Goal: Task Accomplishment & Management: Use online tool/utility

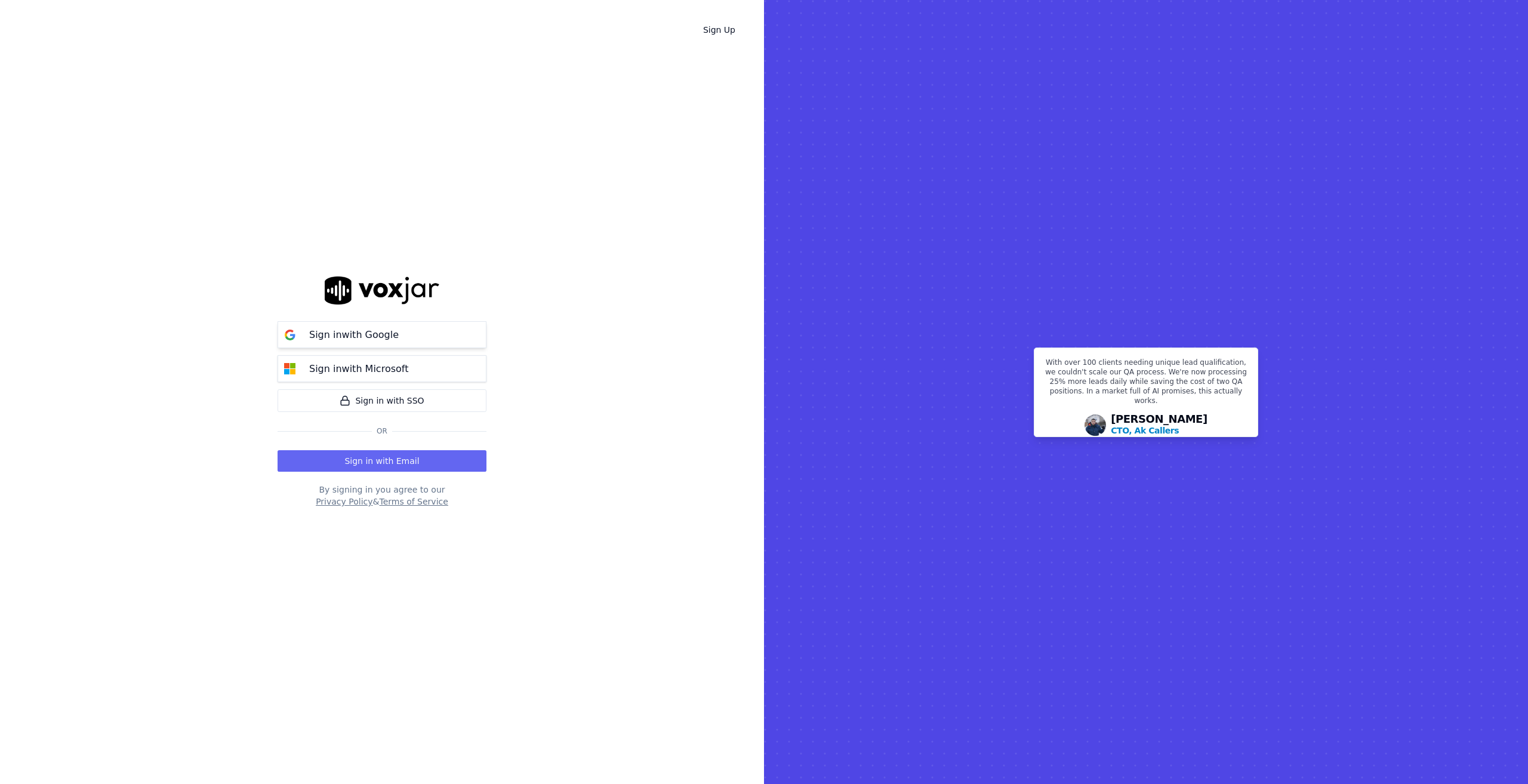
click at [391, 336] on p "Sign in with Google" at bounding box center [354, 335] width 90 height 14
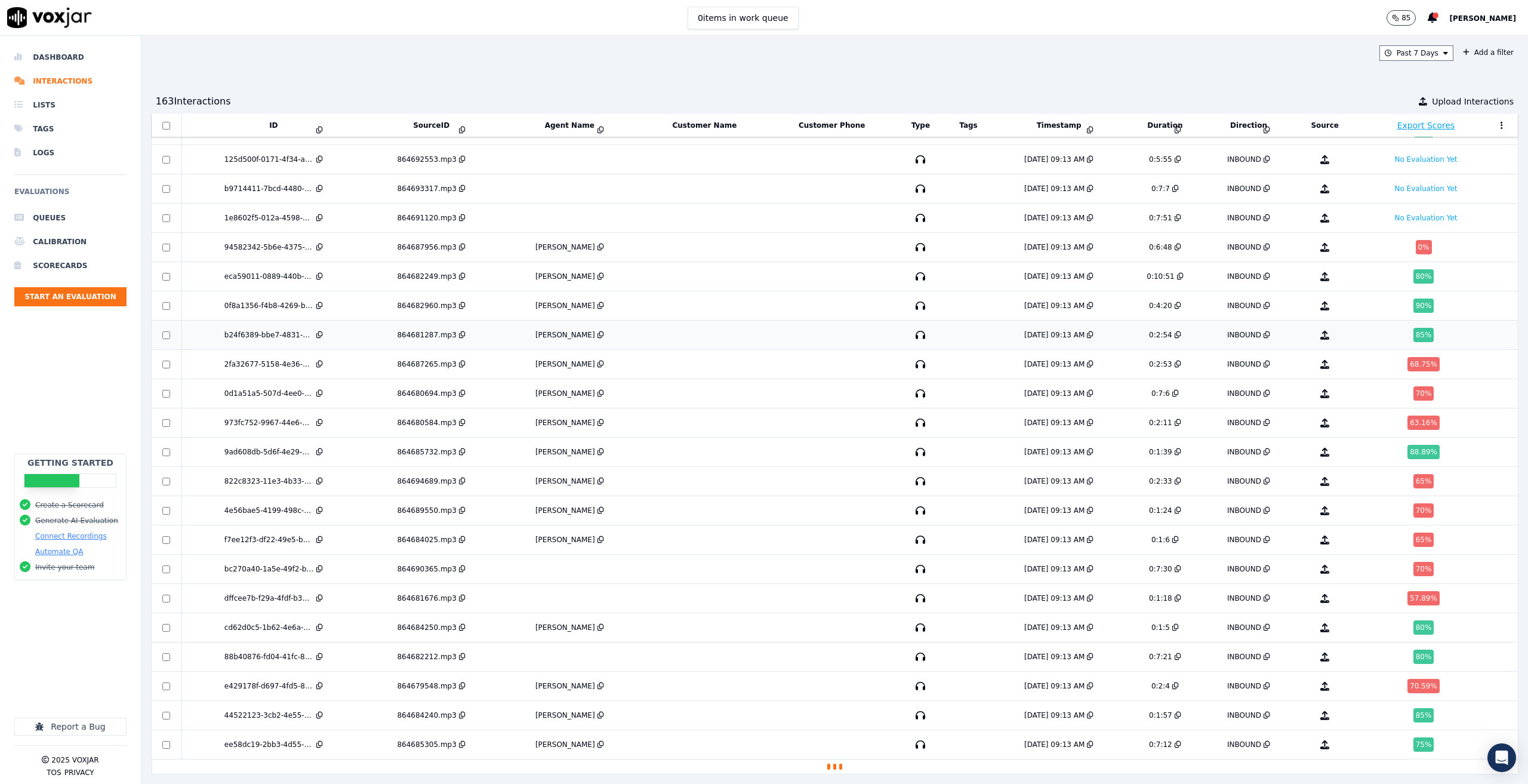
scroll to position [2915, 0]
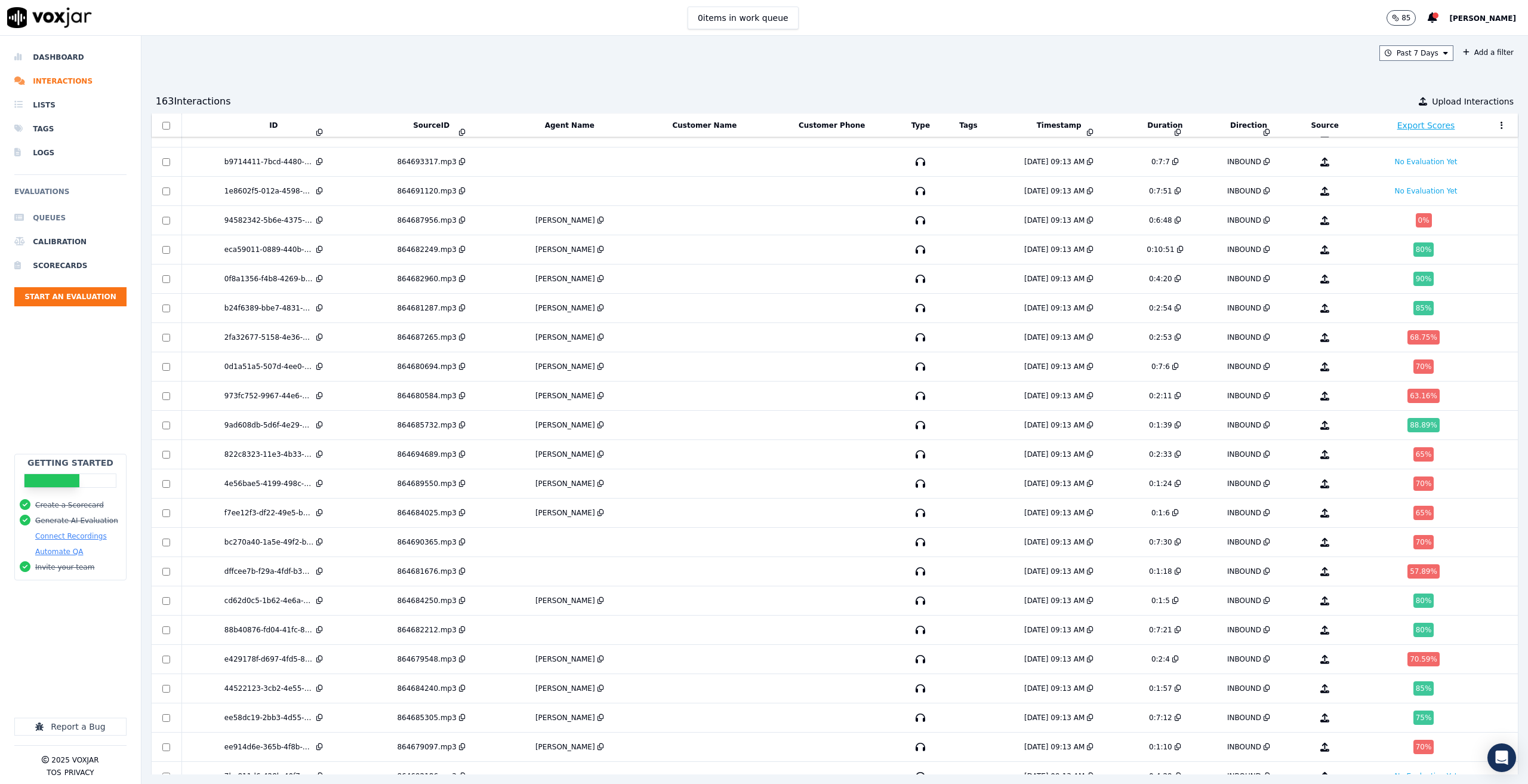
click at [65, 222] on li "Queues" at bounding box center [70, 217] width 112 height 24
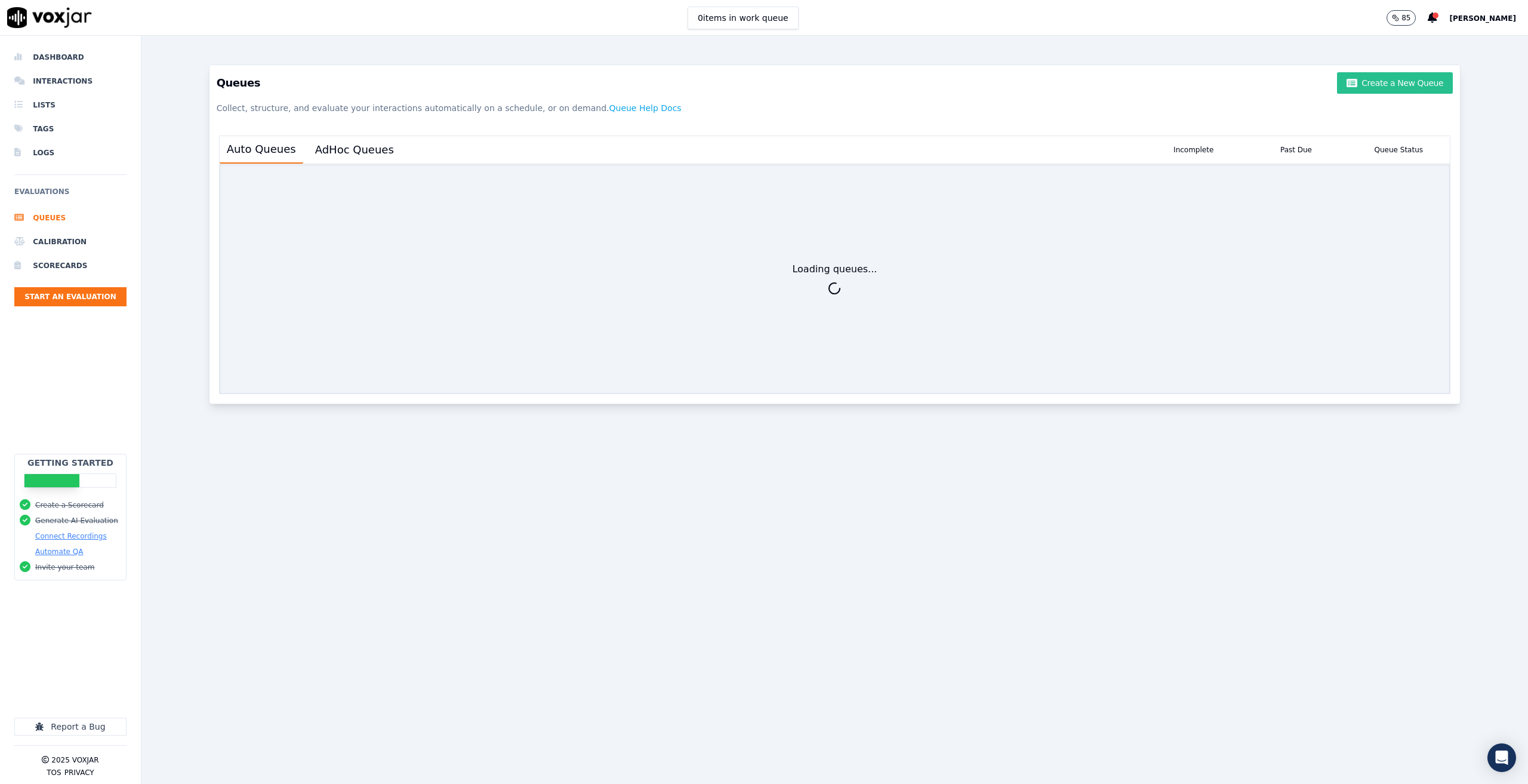
click at [1359, 90] on button "Create a New Queue" at bounding box center [1395, 83] width 116 height 21
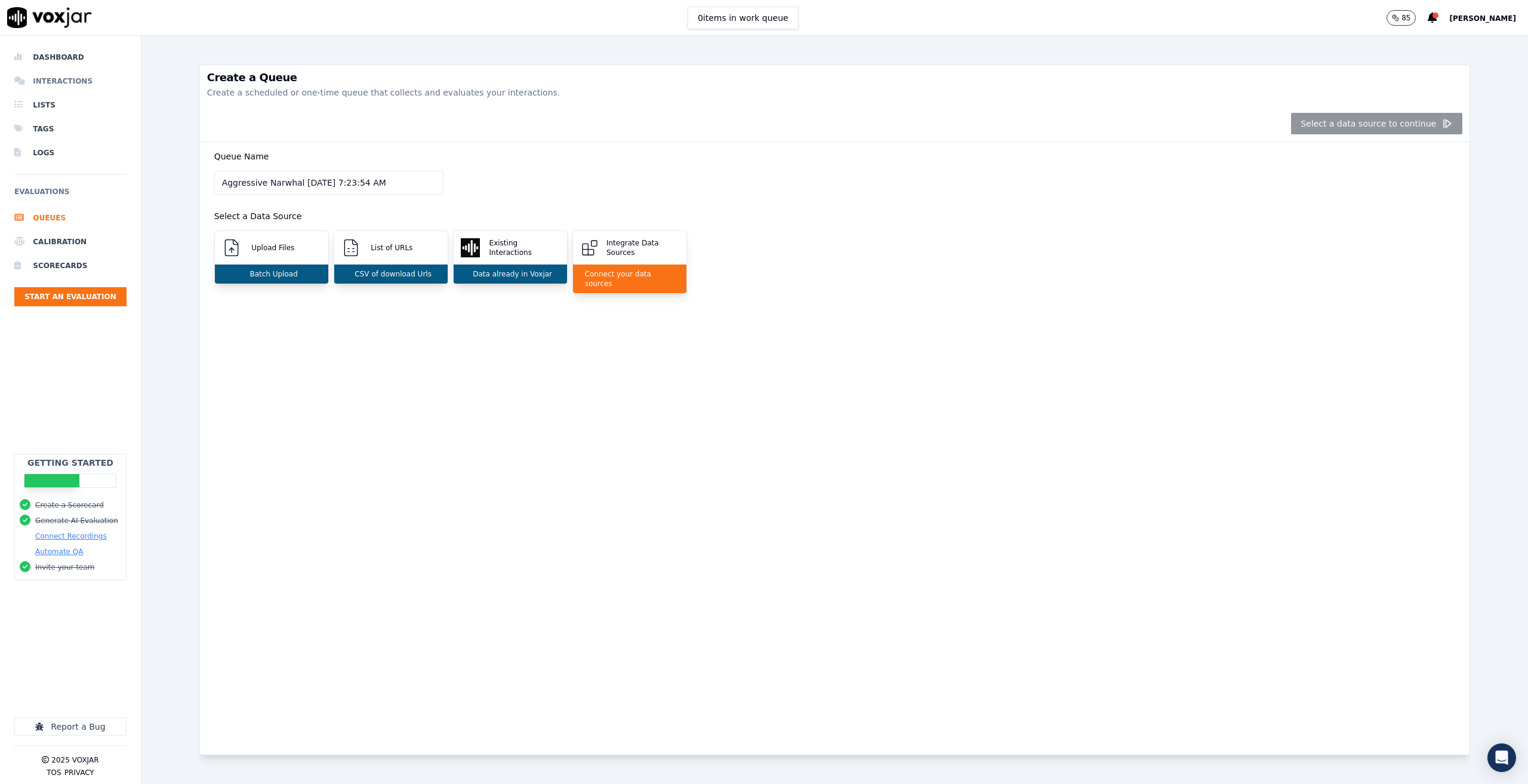
click at [58, 80] on li "Interactions" at bounding box center [70, 81] width 112 height 24
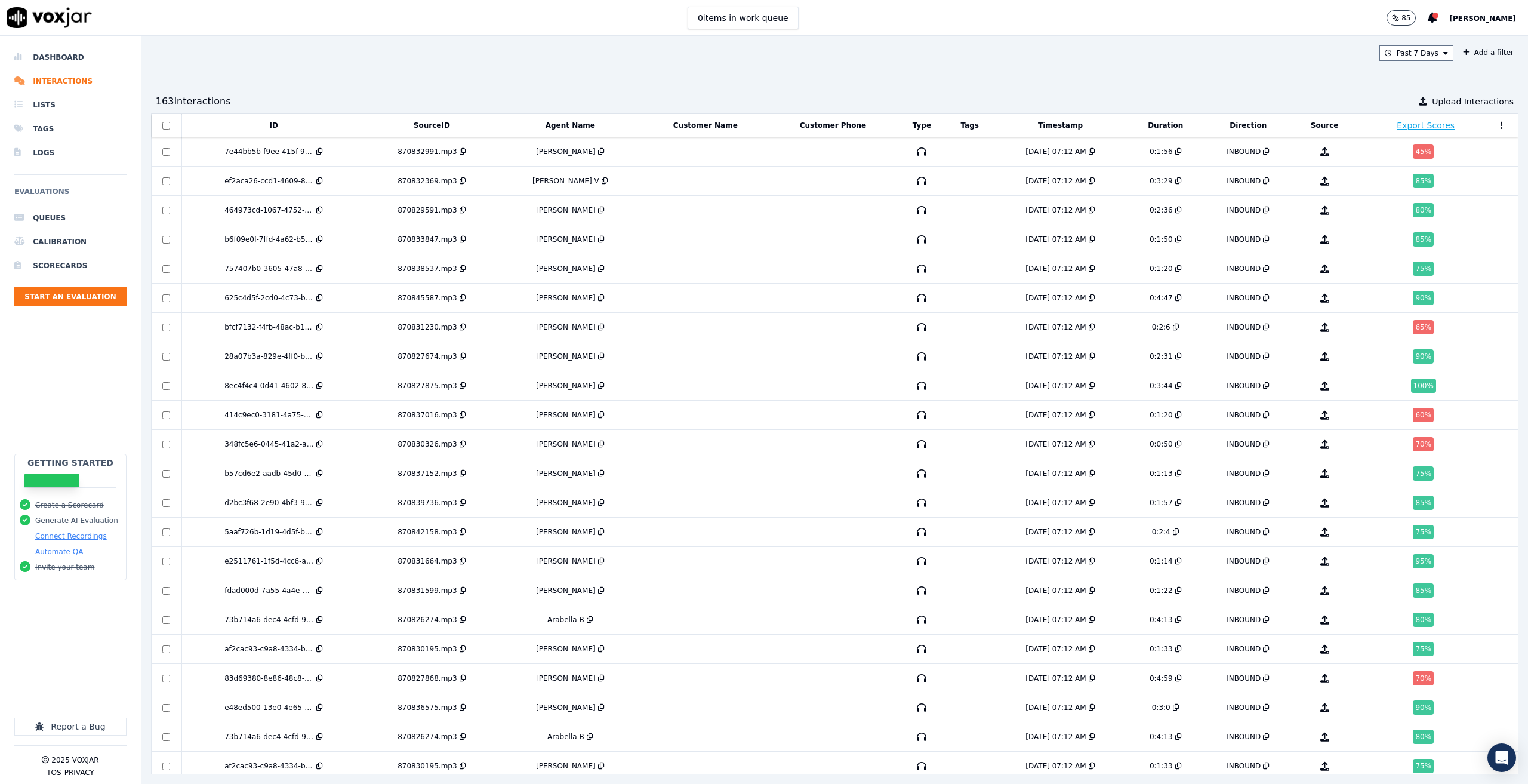
click at [722, 75] on div "Past 7 Days Add a filter 163 Interaction s Upload Interactions ID SourceID Agen…" at bounding box center [835, 409] width 1387 height 748
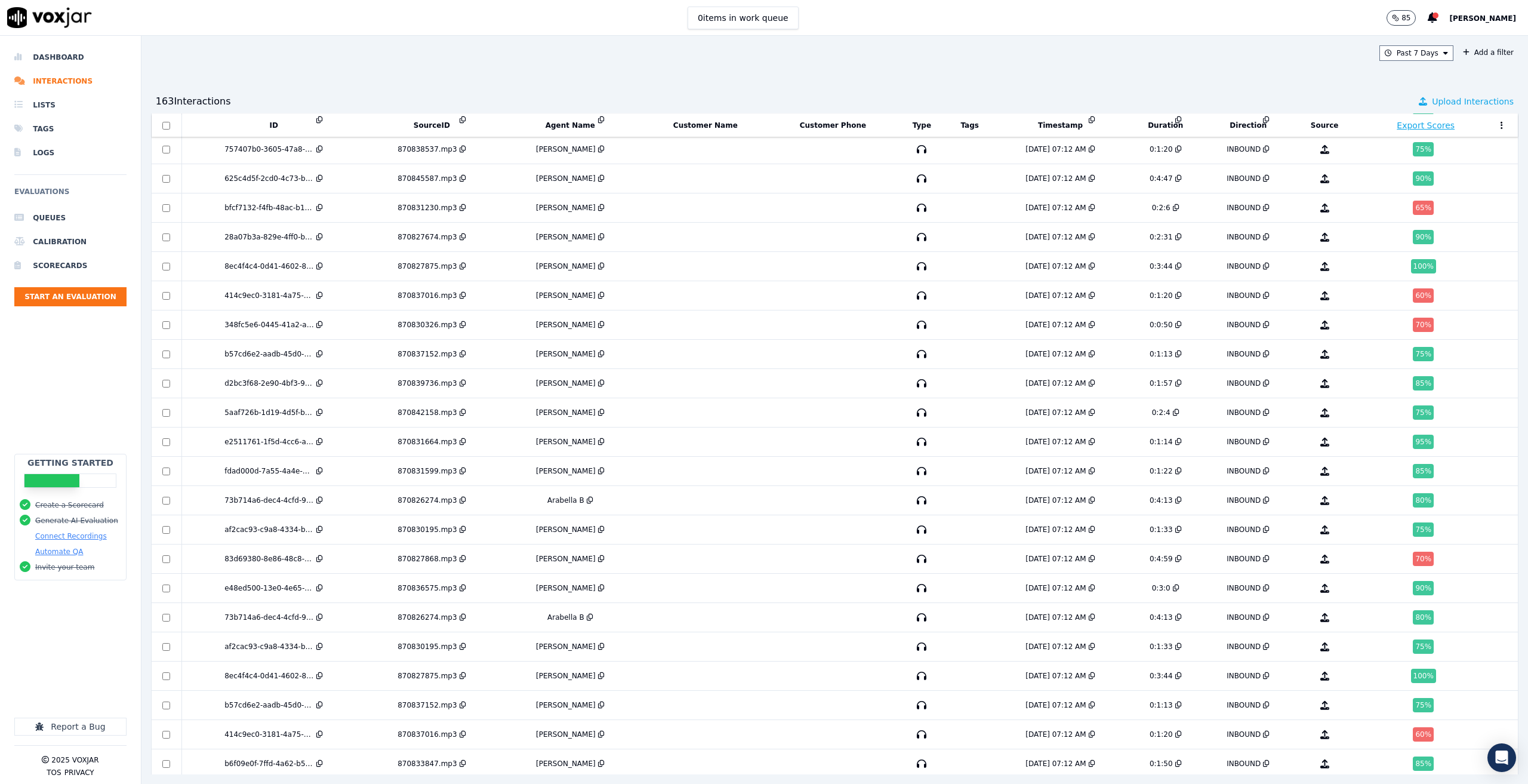
click at [1432, 98] on span "Upload Interactions" at bounding box center [1473, 101] width 82 height 12
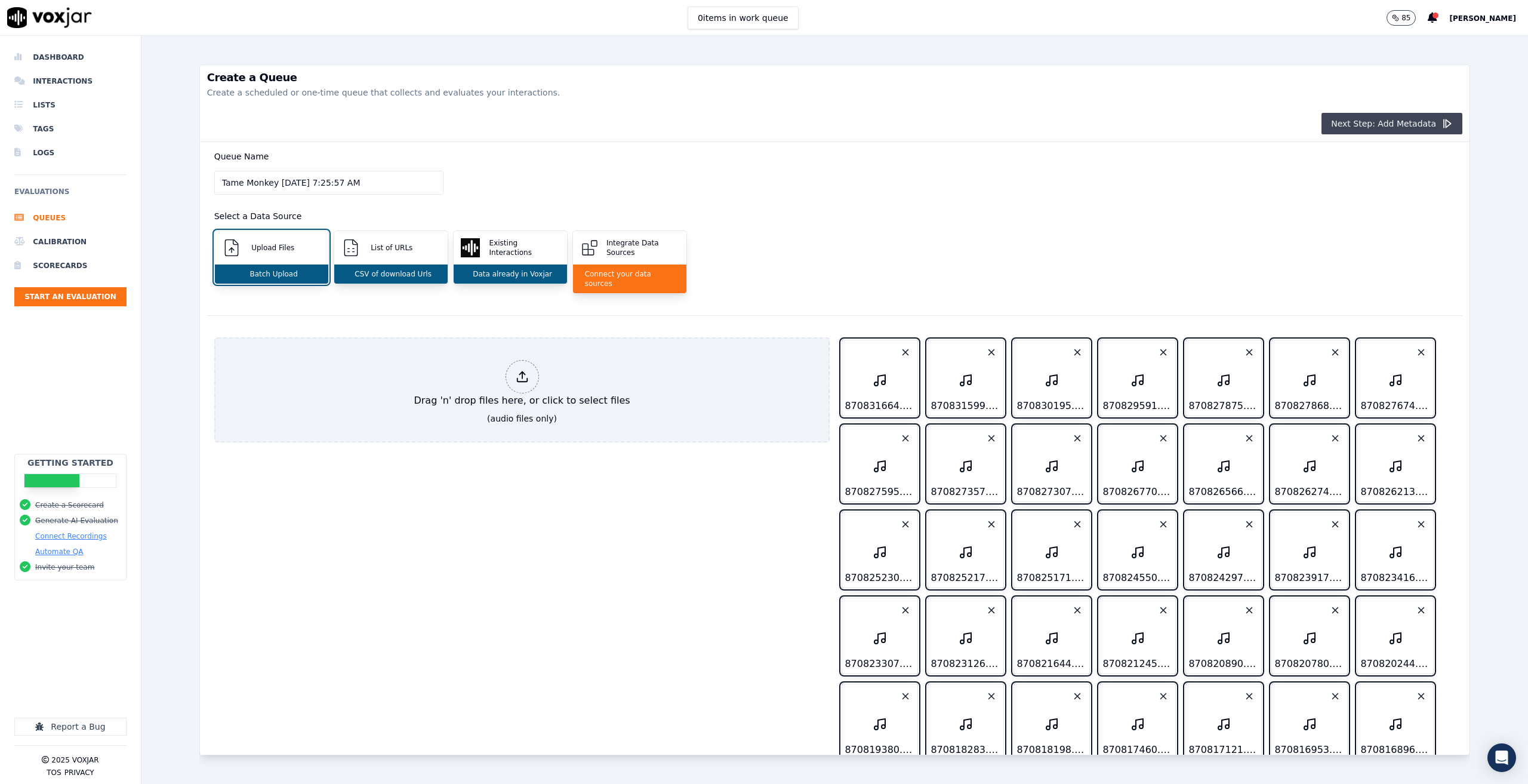
click at [1345, 119] on button "Next Step: Add Metadata" at bounding box center [1392, 123] width 141 height 21
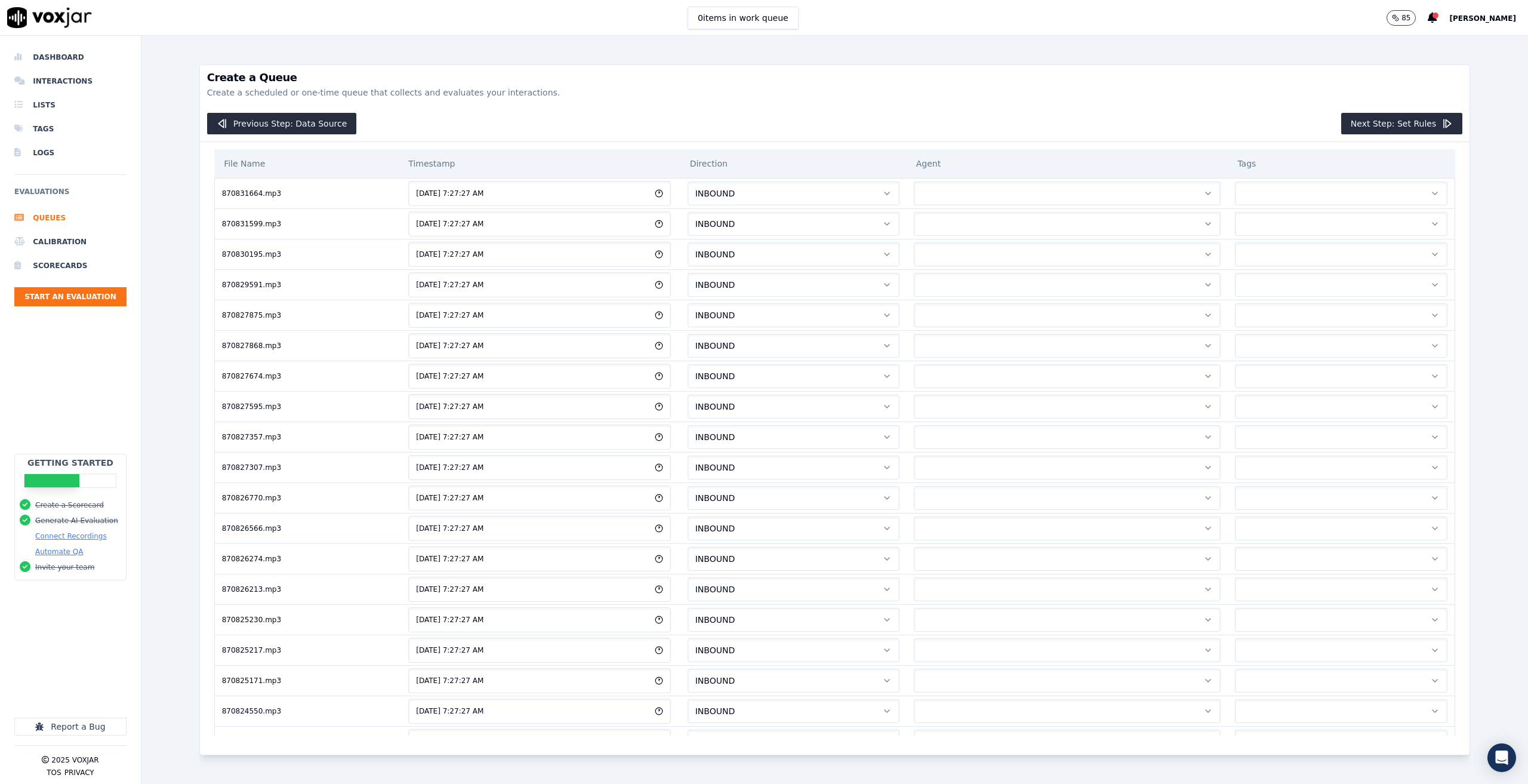
drag, startPoint x: 1407, startPoint y: 121, endPoint x: 1300, endPoint y: 129, distance: 107.3
click at [1404, 121] on button "Next Step: Set Rules" at bounding box center [1402, 123] width 121 height 21
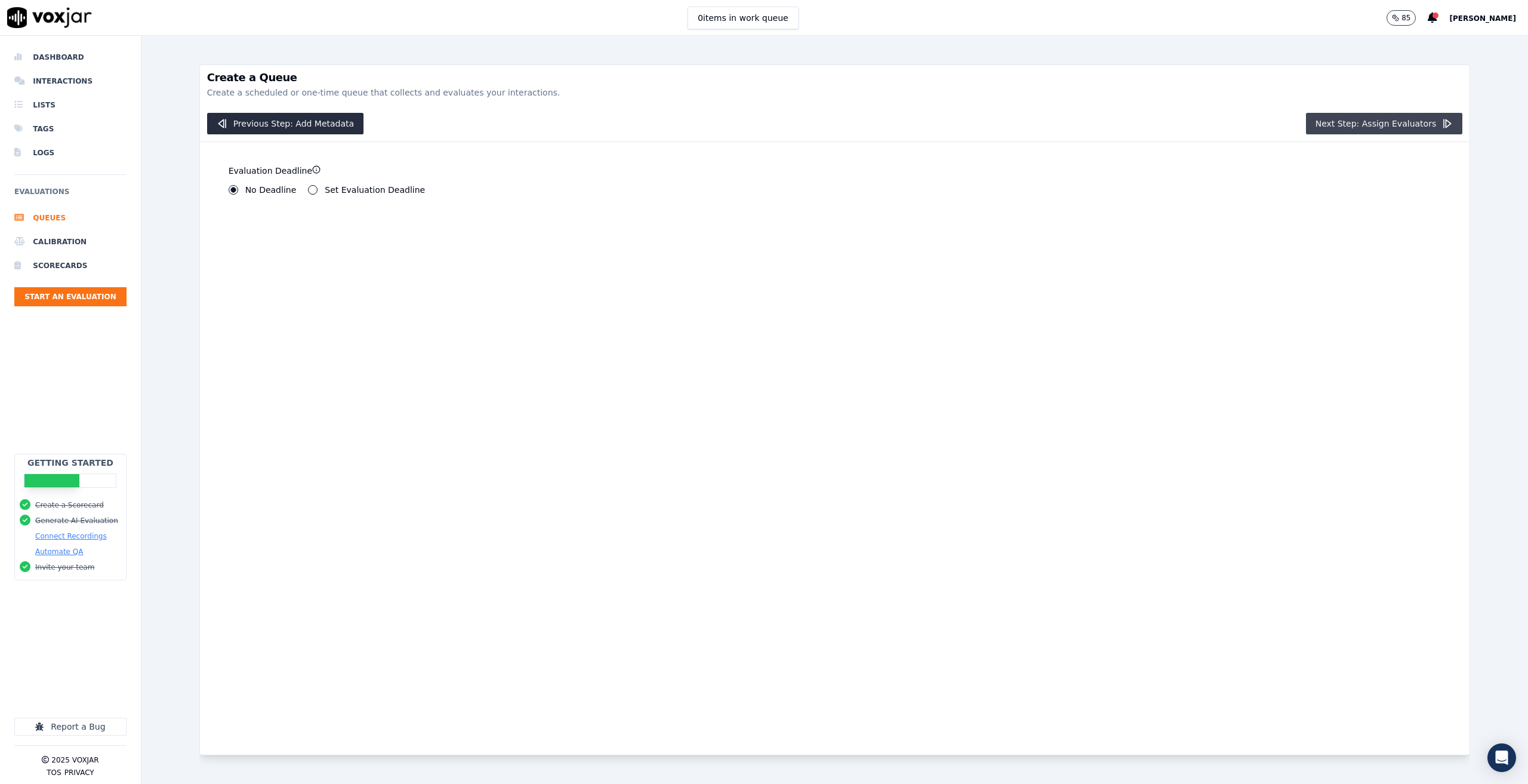
click at [1338, 132] on button "Next Step: Assign Evaluators" at bounding box center [1384, 123] width 157 height 21
click at [341, 191] on label "Human Evaluators" at bounding box center [356, 192] width 77 height 9
click at [313, 191] on button "Human Evaluators" at bounding box center [308, 192] width 9 height 9
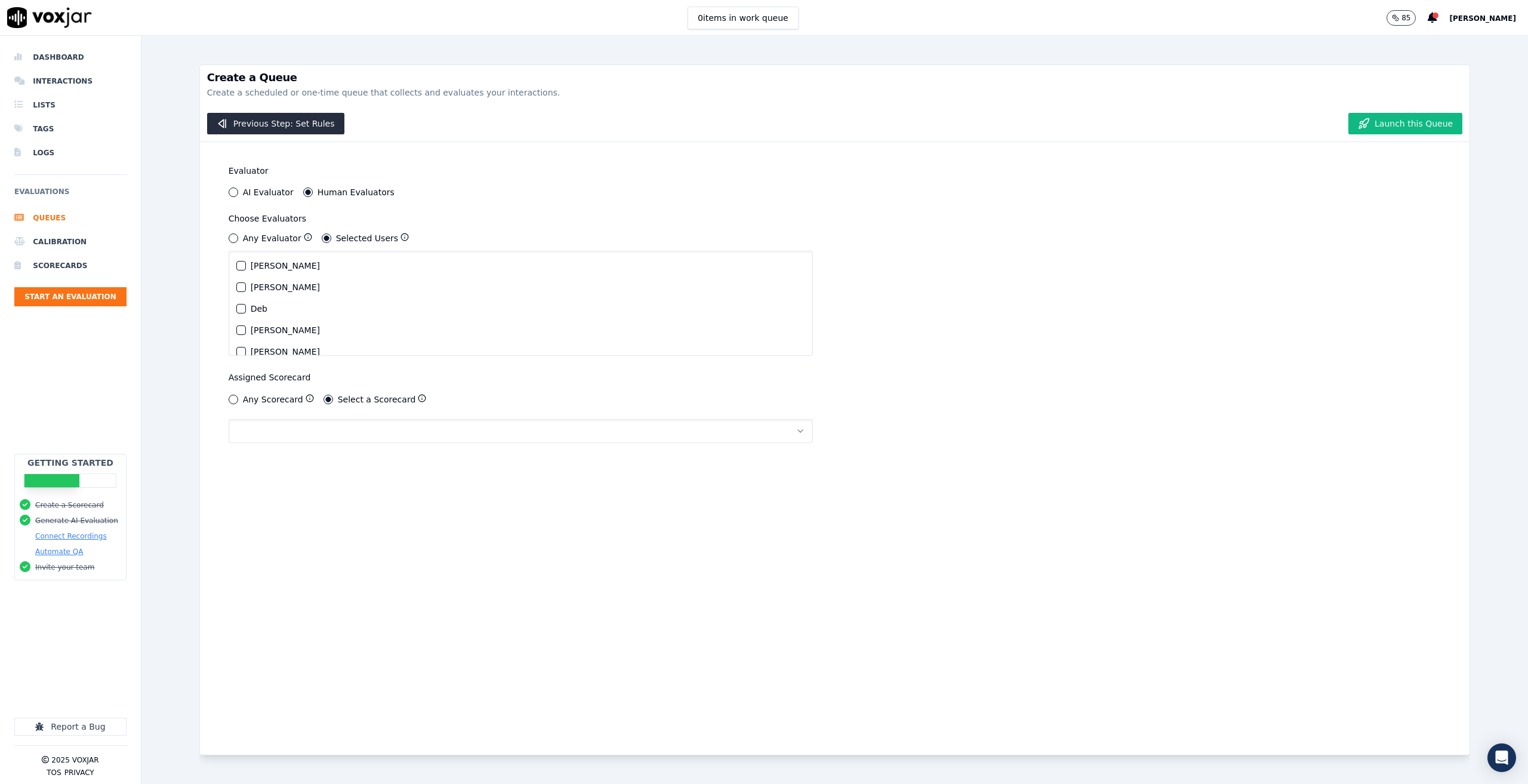
click at [257, 291] on label "[PERSON_NAME]" at bounding box center [285, 287] width 69 height 9
click at [246, 291] on button "[PERSON_NAME]" at bounding box center [241, 287] width 9 height 9
click at [318, 430] on button "button" at bounding box center [521, 431] width 585 height 24
click at [318, 474] on div "Inbound call scorecard" at bounding box center [513, 463] width 567 height 28
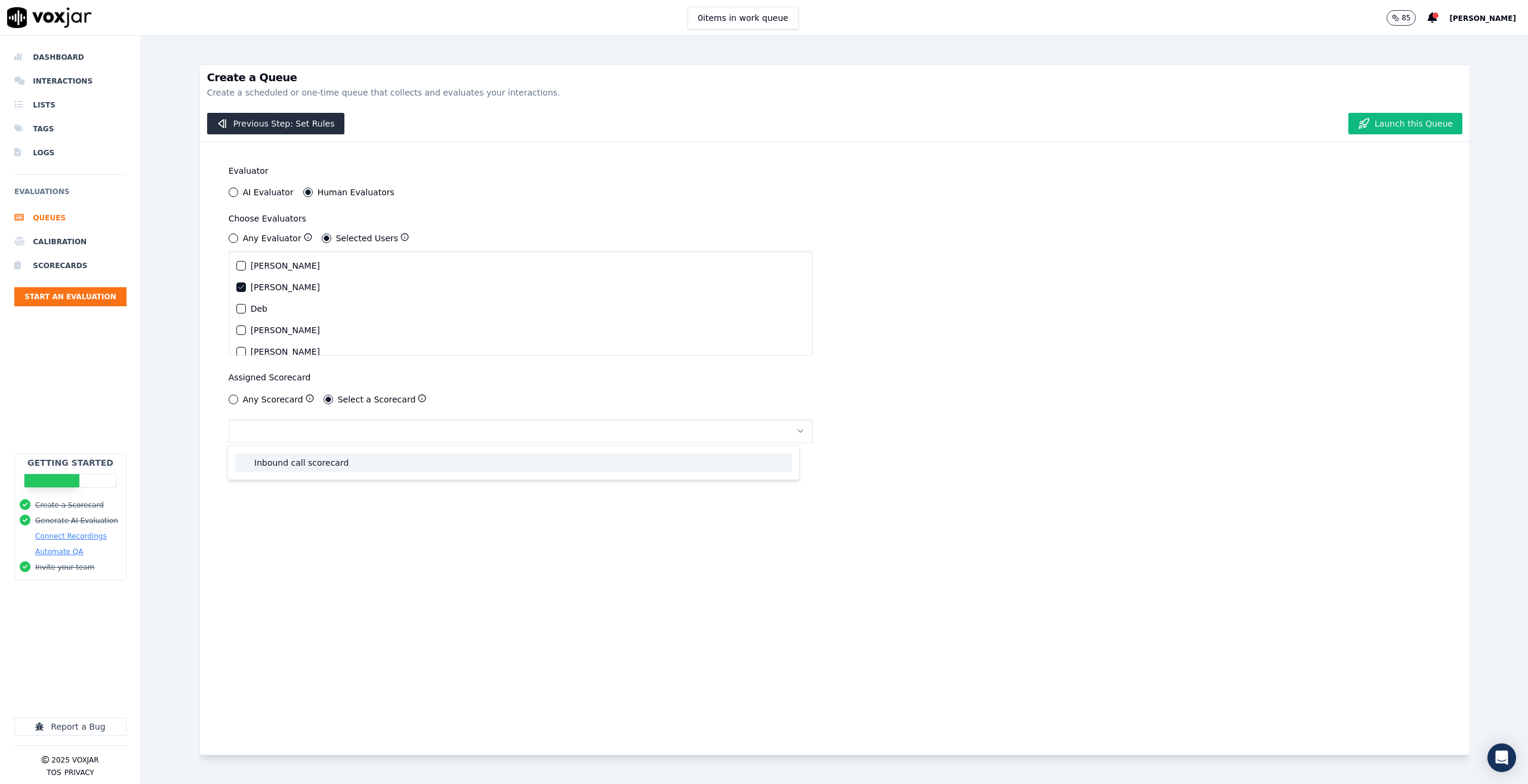
click at [318, 458] on div "Inbound call scorecard" at bounding box center [513, 463] width 557 height 19
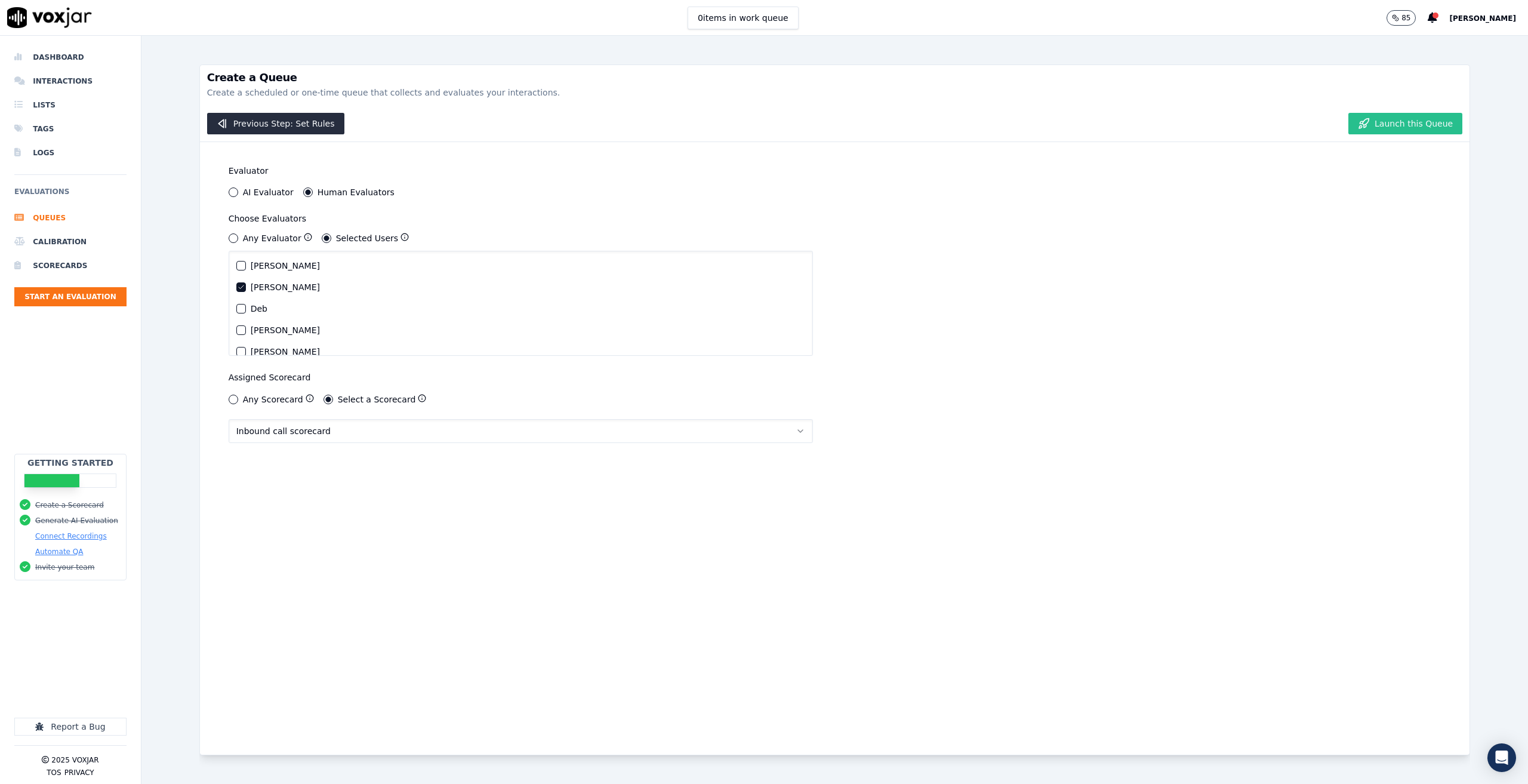
click at [1416, 124] on button "Launch this Queue" at bounding box center [1405, 123] width 114 height 21
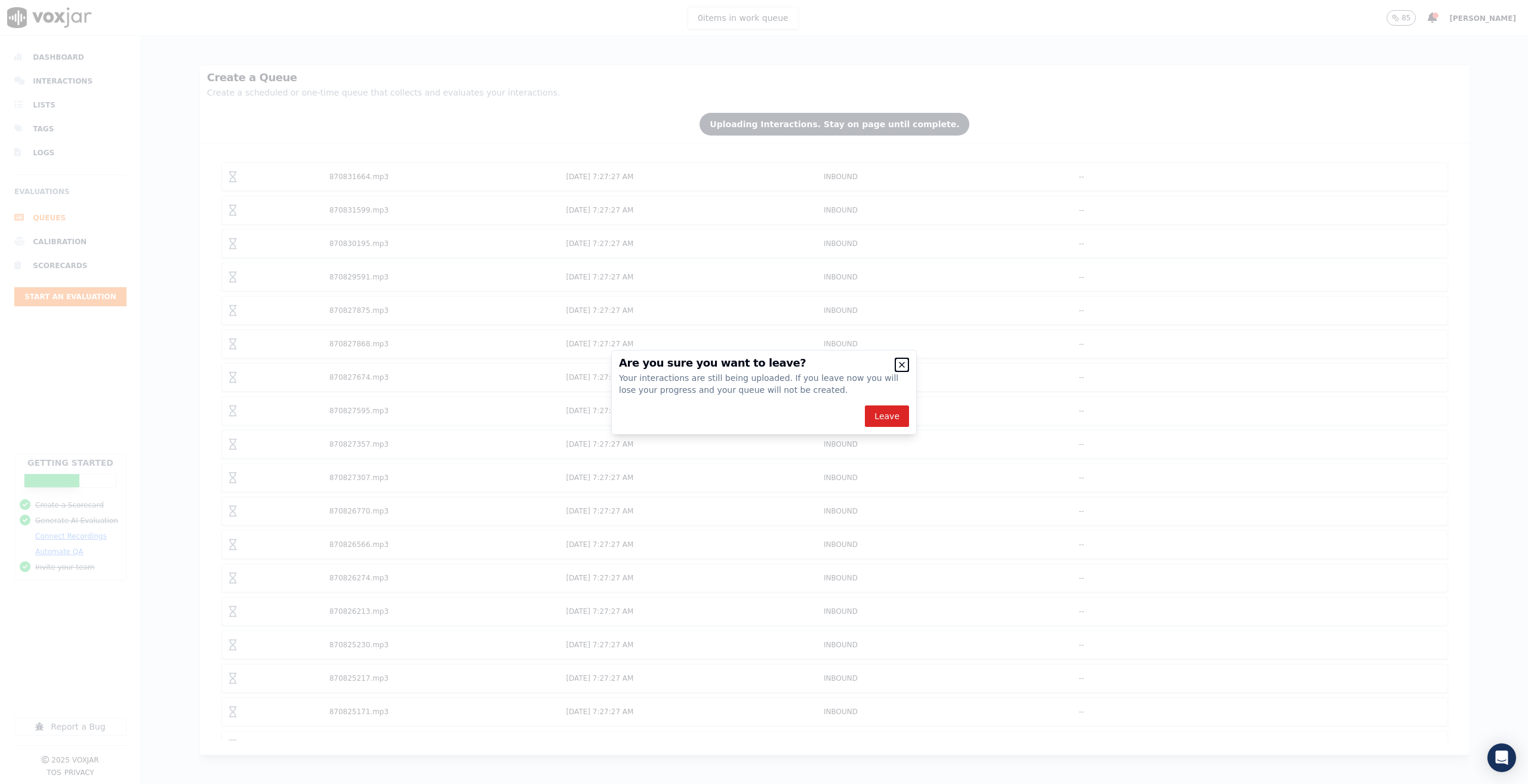
click at [902, 366] on icon "button" at bounding box center [902, 365] width 9 height 9
click at [899, 362] on icon "button" at bounding box center [902, 365] width 9 height 9
click at [902, 368] on icon "button" at bounding box center [902, 365] width 9 height 9
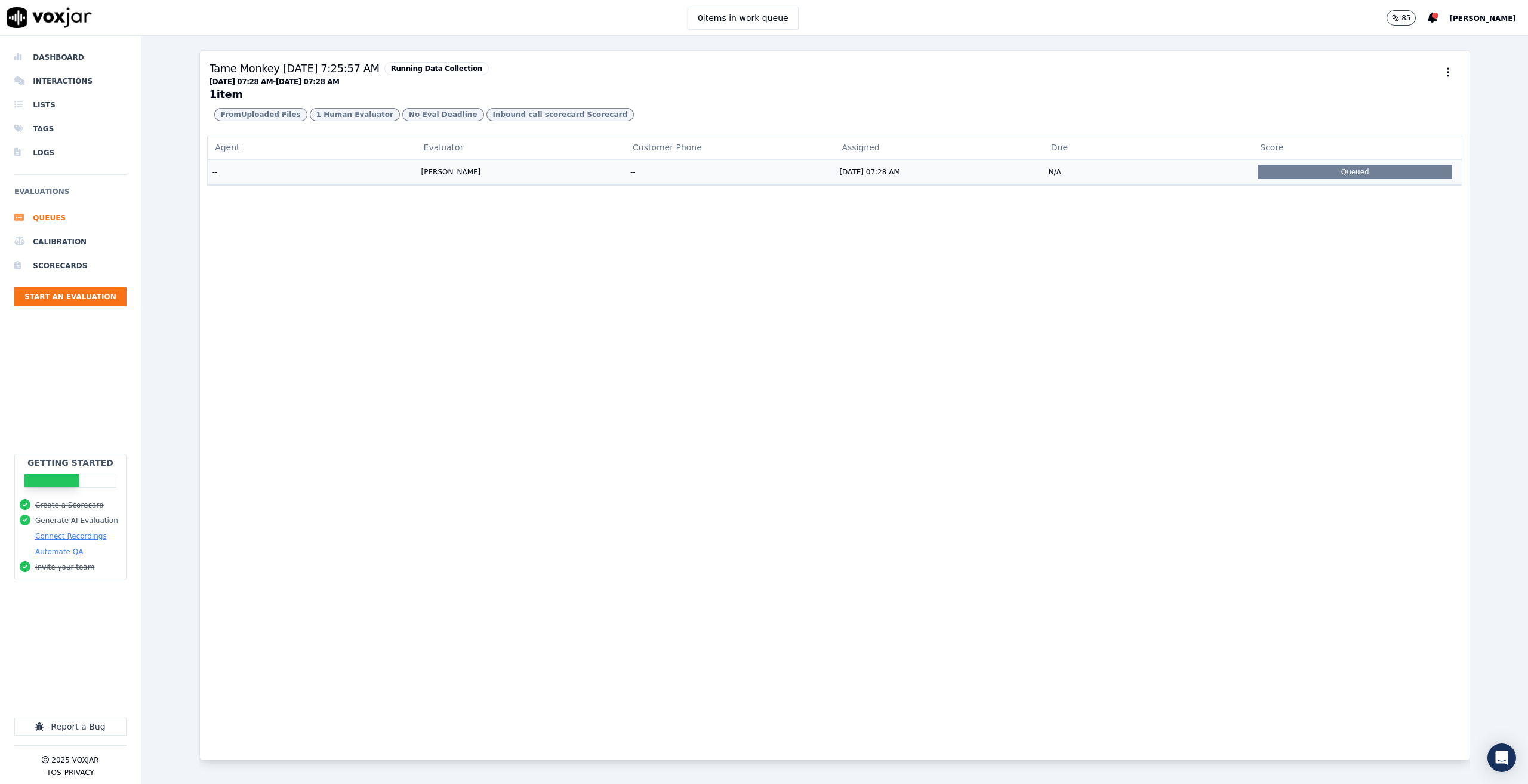
click at [443, 184] on td "[PERSON_NAME]" at bounding box center [521, 171] width 209 height 24
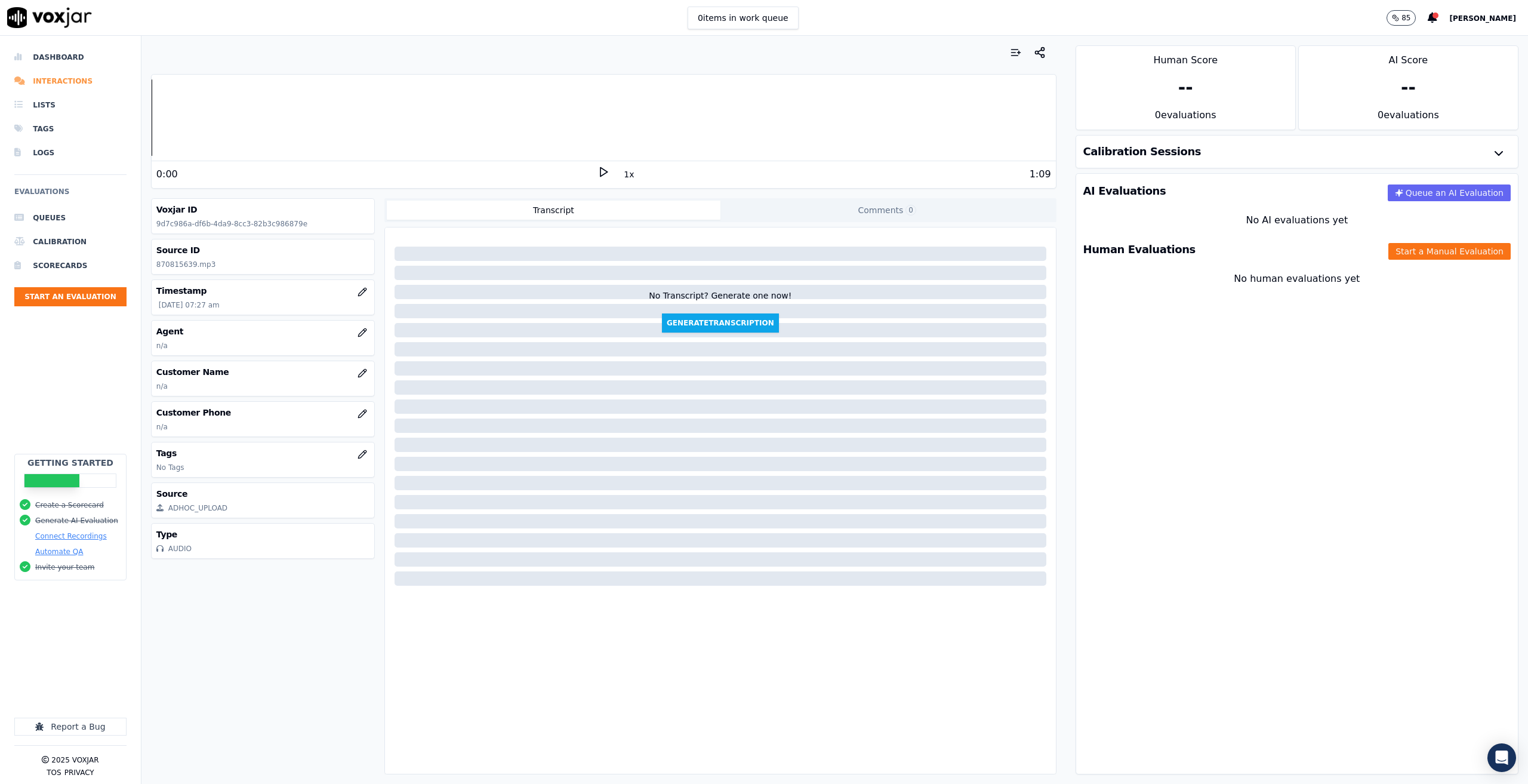
click at [64, 81] on li "Interactions" at bounding box center [70, 81] width 112 height 24
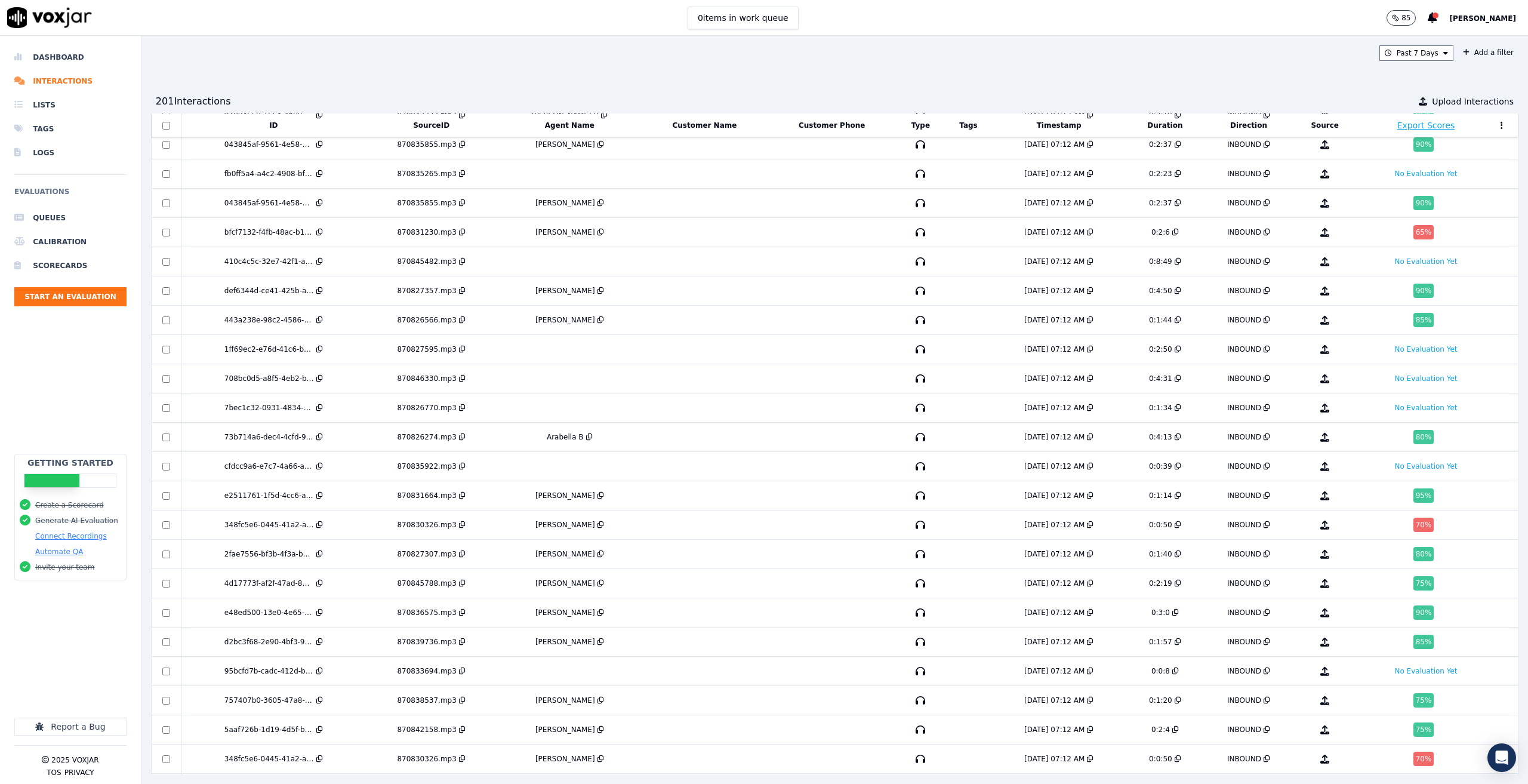
scroll to position [790, 0]
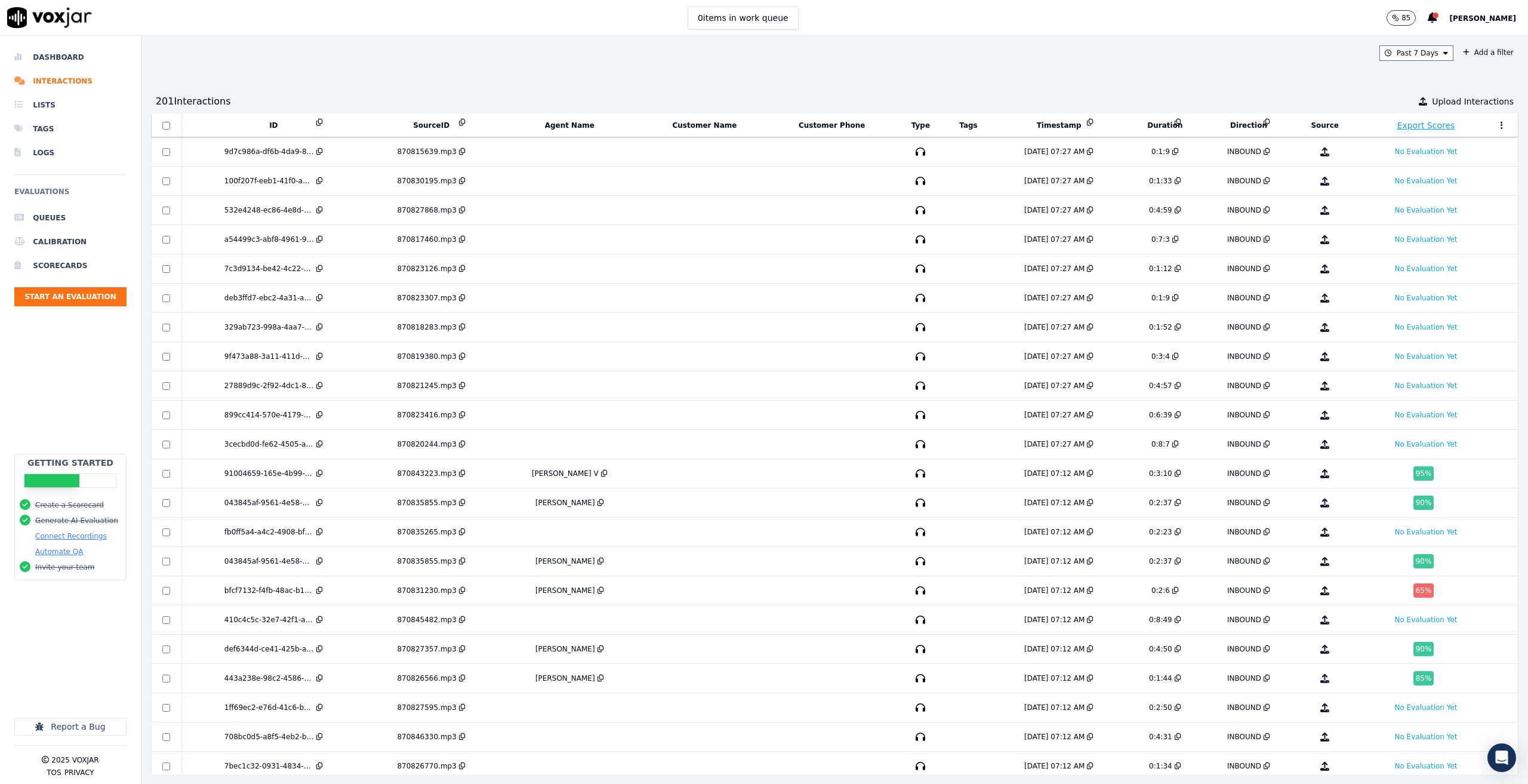
click at [749, 61] on div "Past 7 Days Add a filter 201 Interaction s Upload Interactions ID SourceID Agen…" at bounding box center [835, 409] width 1387 height 748
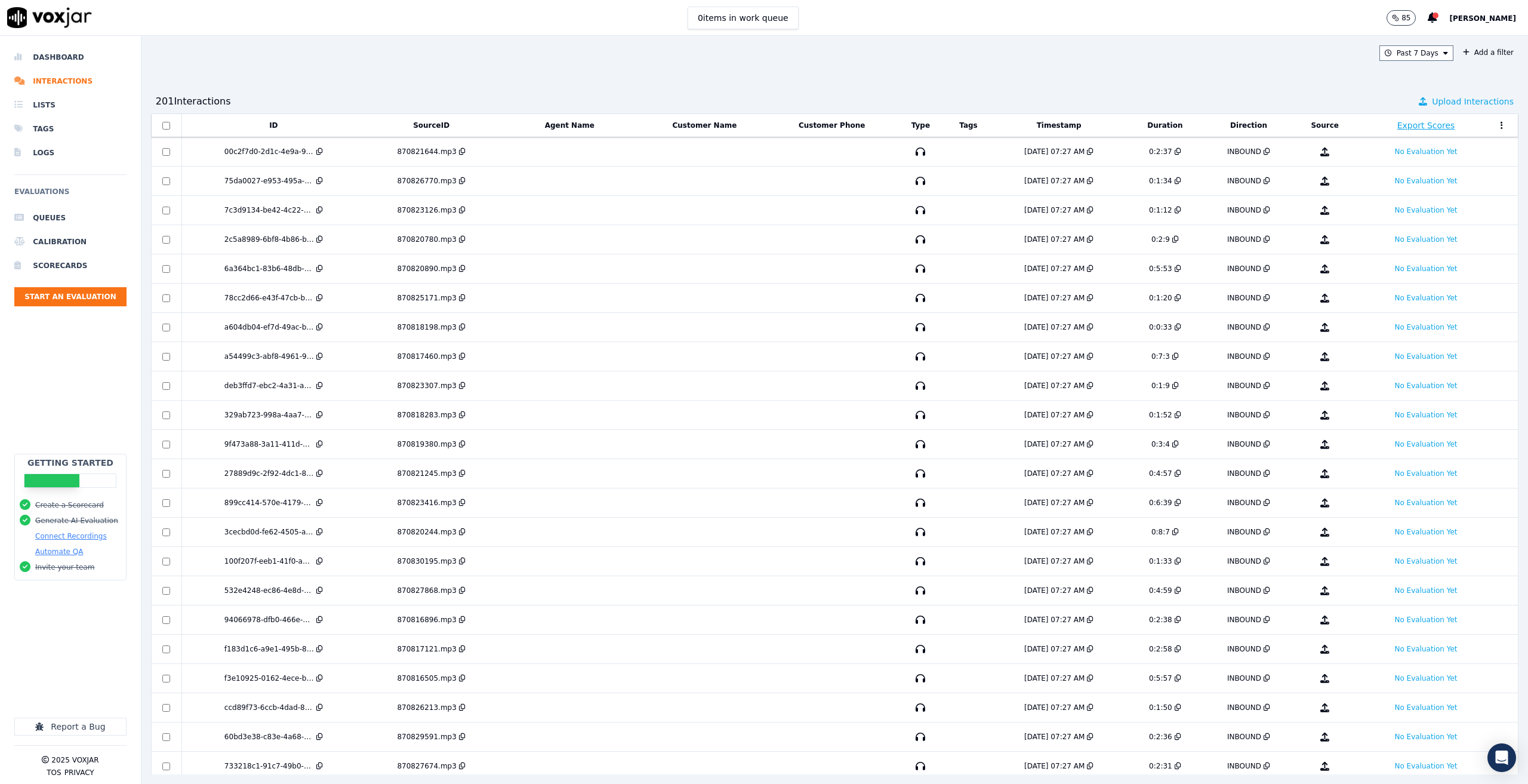
click at [1448, 101] on span "Upload Interactions" at bounding box center [1473, 101] width 82 height 12
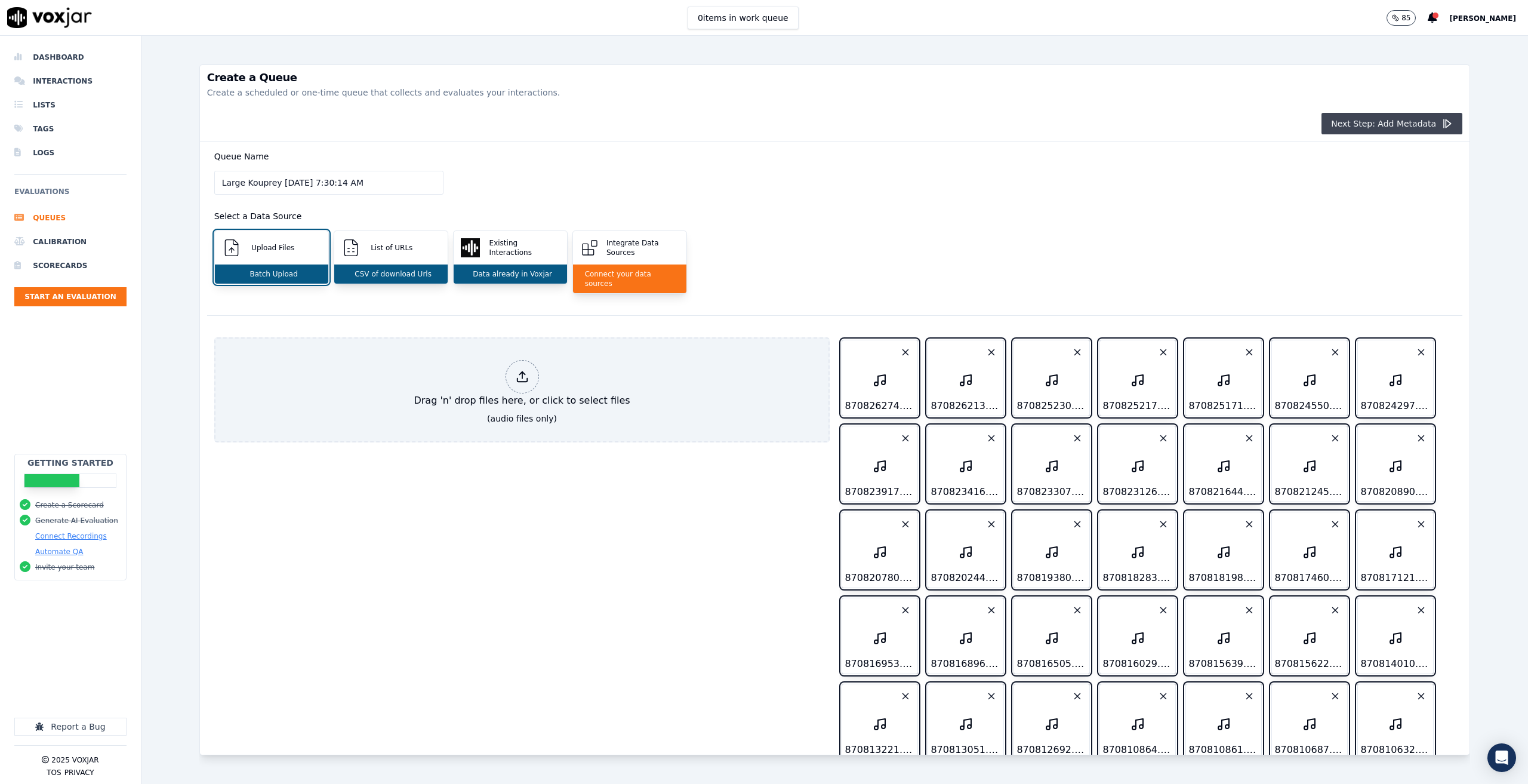
click at [1363, 120] on button "Next Step: Add Metadata" at bounding box center [1392, 123] width 141 height 21
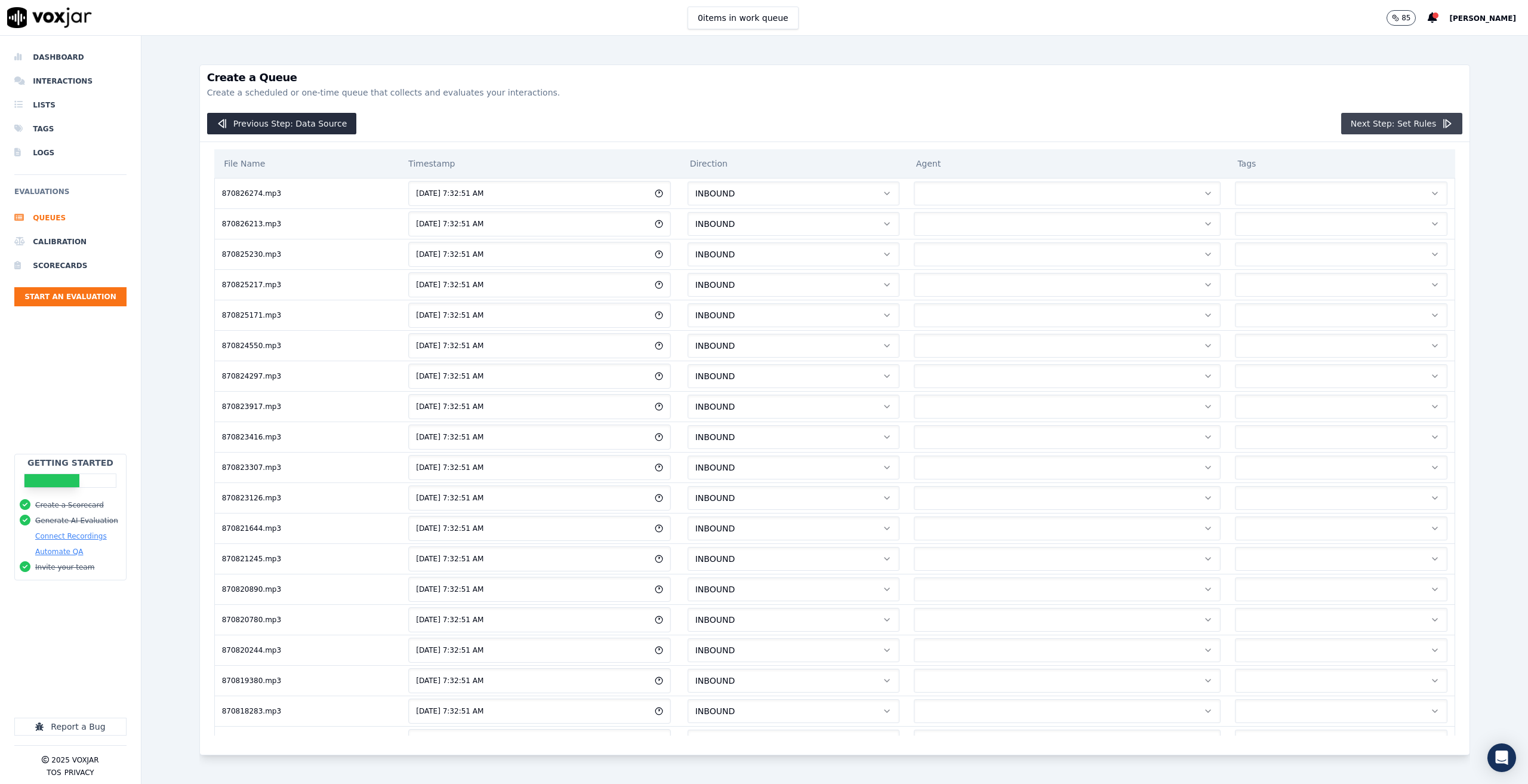
click at [1377, 116] on button "Next Step: Set Rules" at bounding box center [1402, 123] width 121 height 21
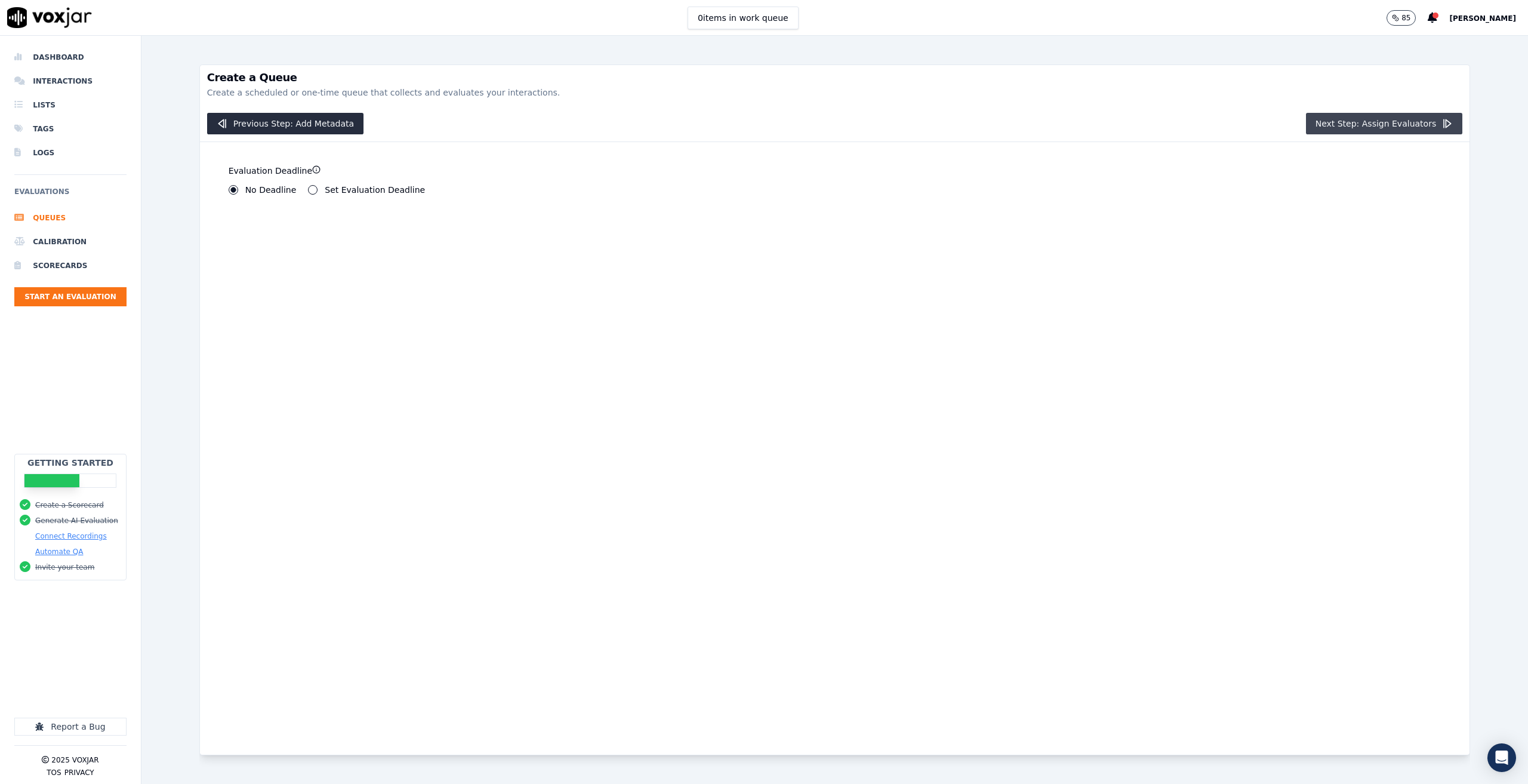
click at [1394, 118] on button "Next Step: Assign Evaluators" at bounding box center [1384, 123] width 157 height 21
click at [308, 198] on div "AI Evaluator Human Evaluators" at bounding box center [521, 195] width 585 height 17
click at [308, 193] on div "Human Evaluators" at bounding box center [349, 192] width 91 height 9
click at [303, 192] on button "Human Evaluators" at bounding box center [308, 192] width 9 height 9
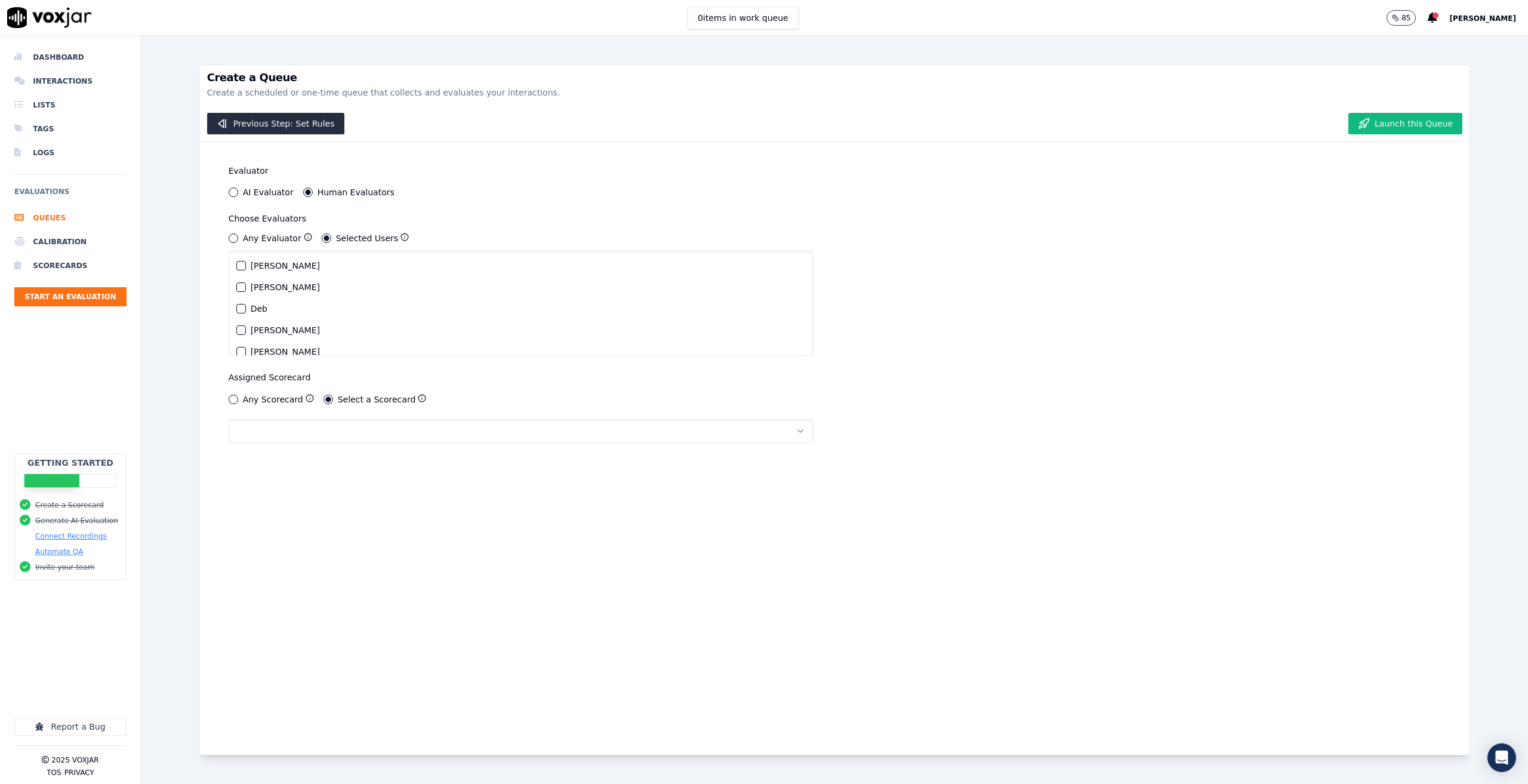
click at [243, 286] on div "button" at bounding box center [241, 287] width 9 height 9
click at [243, 268] on div "button" at bounding box center [241, 266] width 9 height 9
click at [240, 289] on icon "button" at bounding box center [240, 287] width 7 height 7
click at [233, 236] on button "Any Evaluator" at bounding box center [233, 238] width 9 height 9
click at [364, 318] on button "button" at bounding box center [521, 318] width 585 height 24
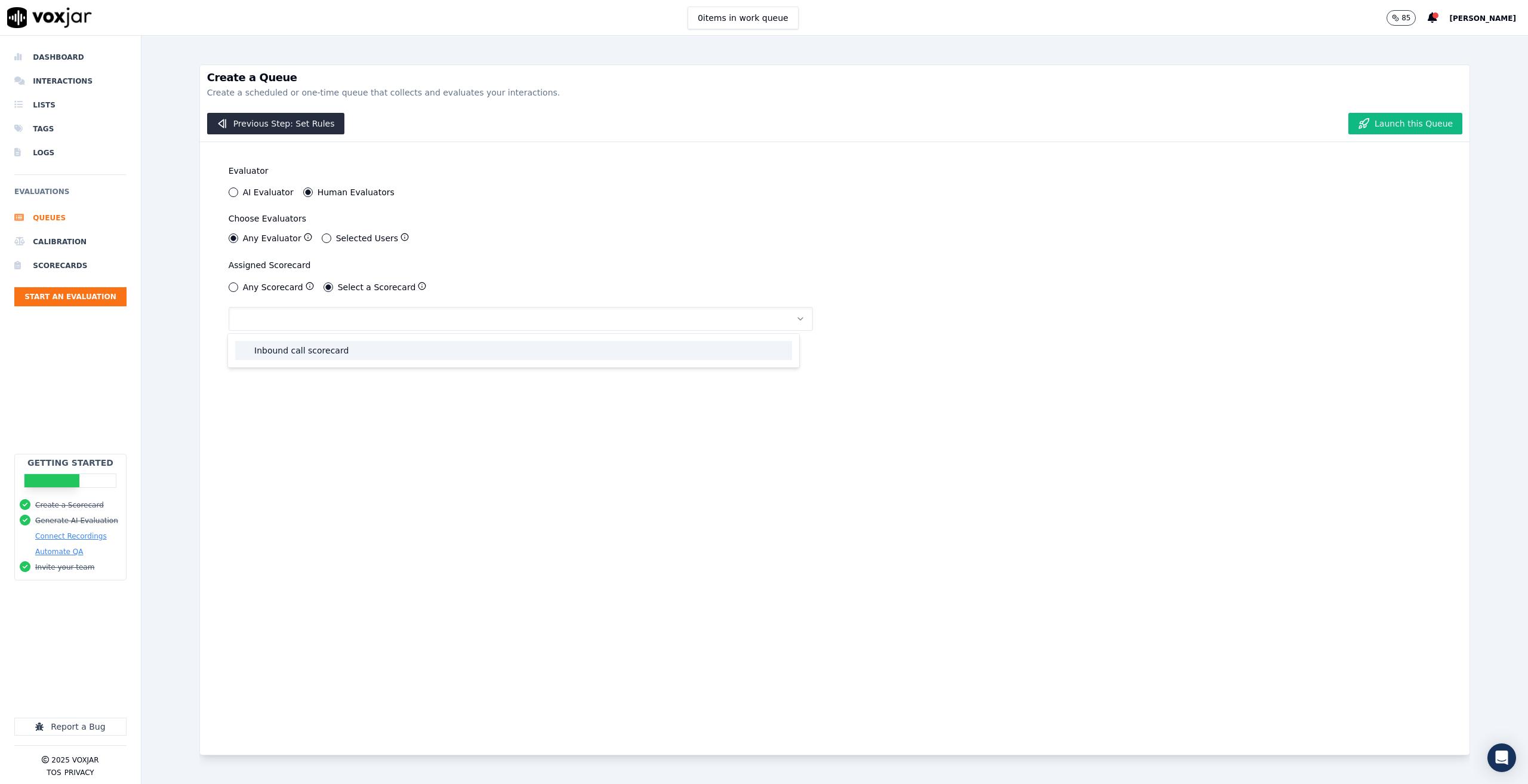
click at [348, 344] on div "Inbound call scorecard" at bounding box center [513, 351] width 557 height 19
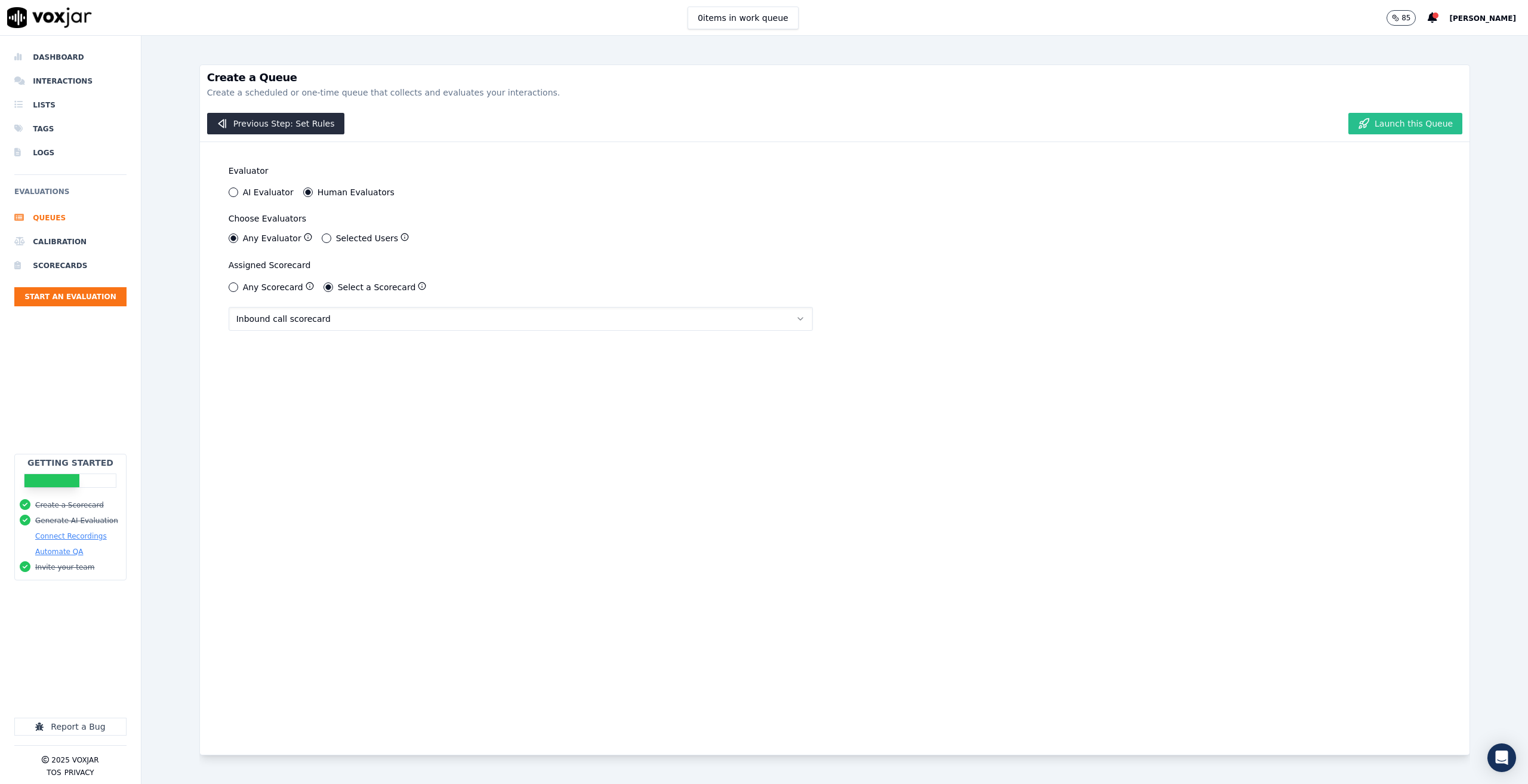
click at [1383, 132] on button "Launch this Queue" at bounding box center [1405, 123] width 114 height 21
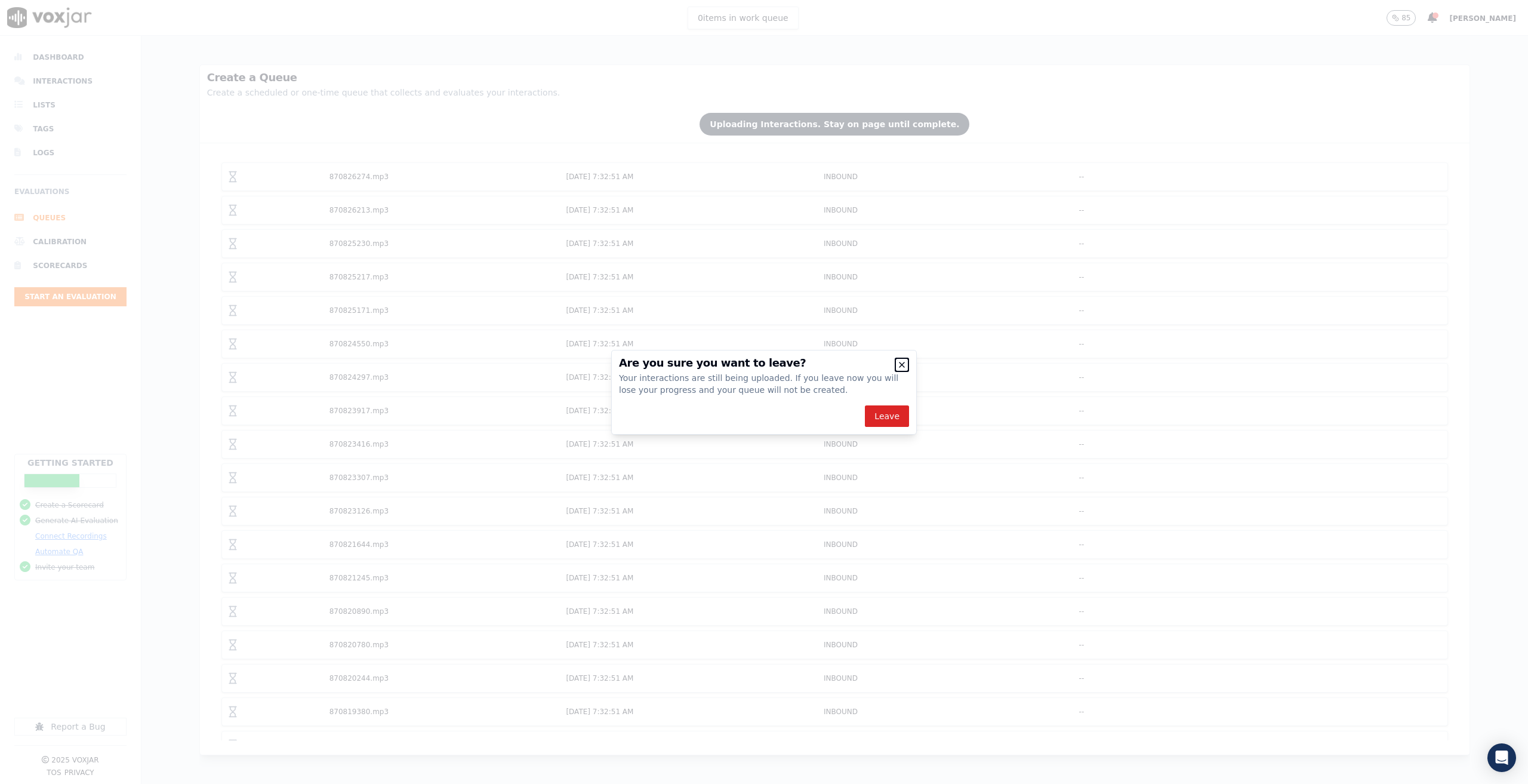
click at [897, 362] on icon "button" at bounding box center [902, 365] width 9 height 9
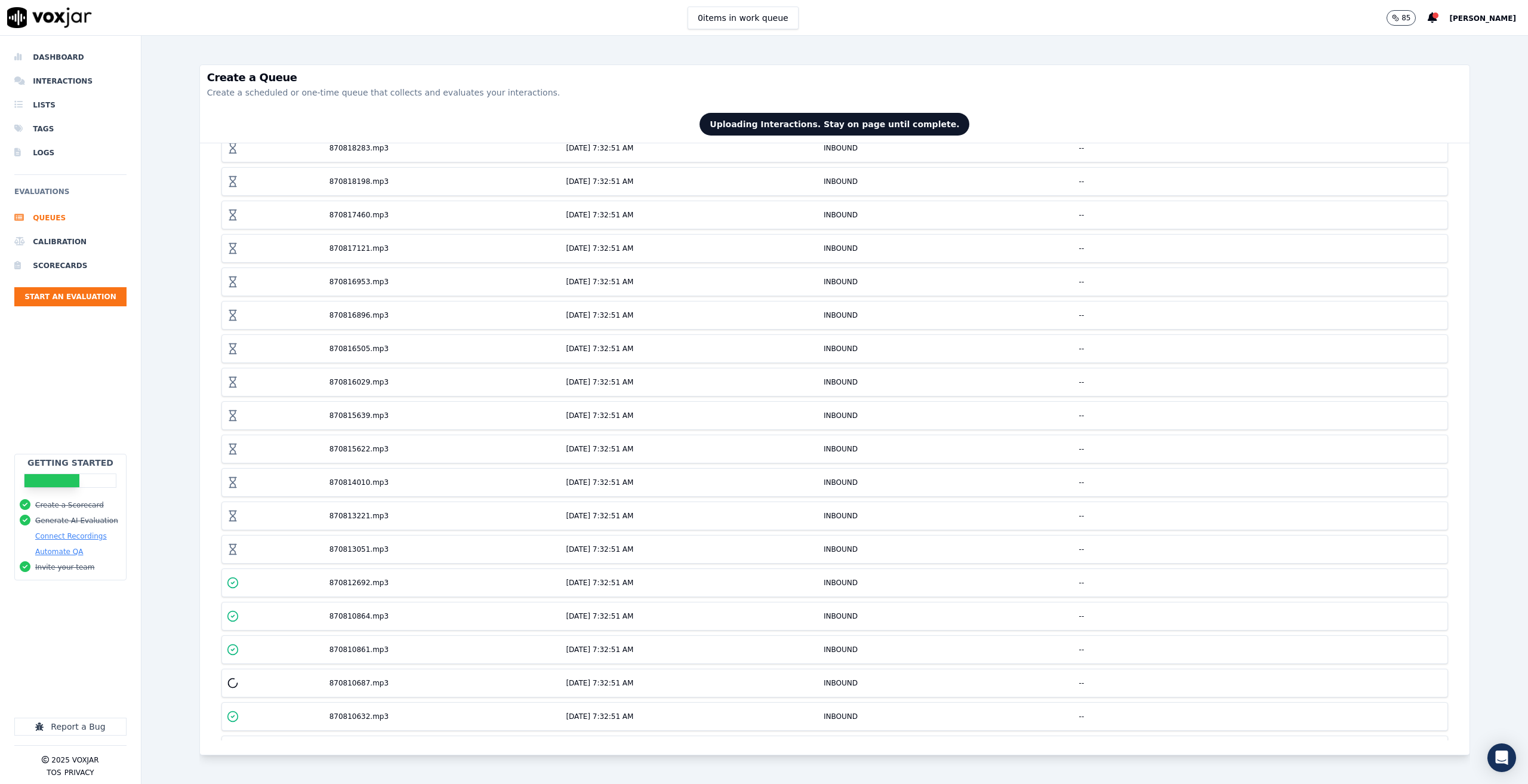
scroll to position [656, 0]
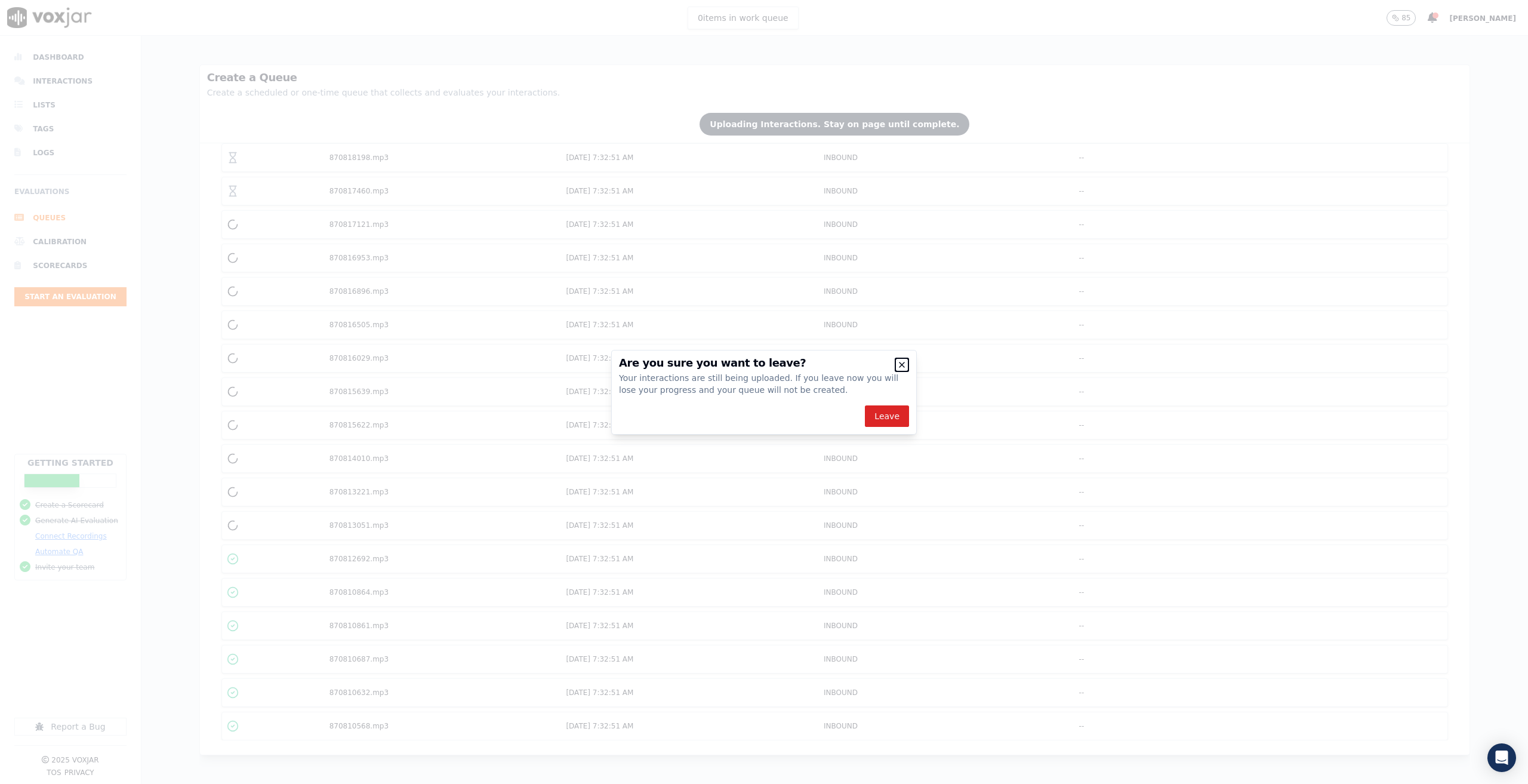
click at [900, 363] on icon "button" at bounding box center [902, 365] width 9 height 9
click at [905, 366] on icon "button" at bounding box center [902, 365] width 9 height 9
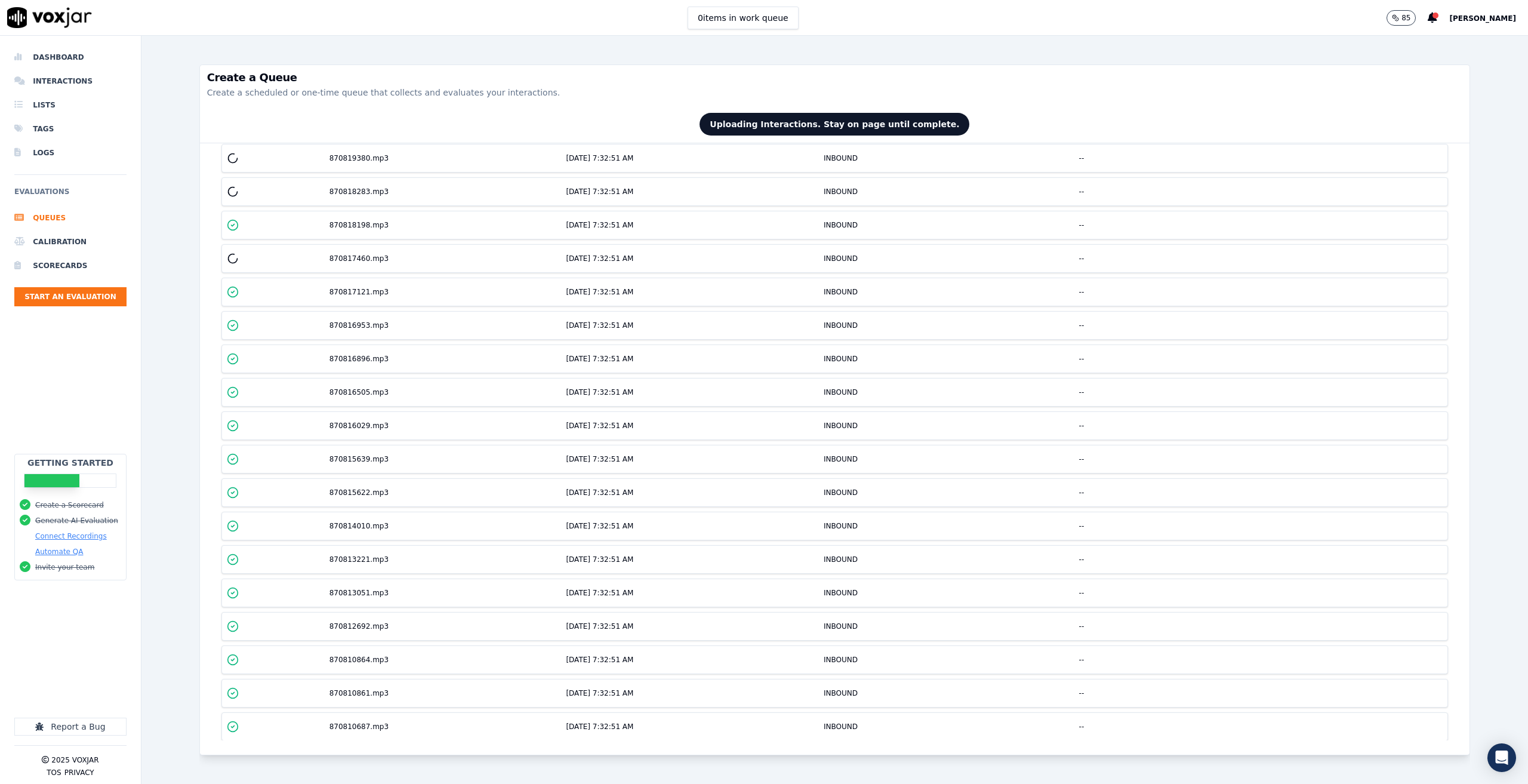
scroll to position [358, 0]
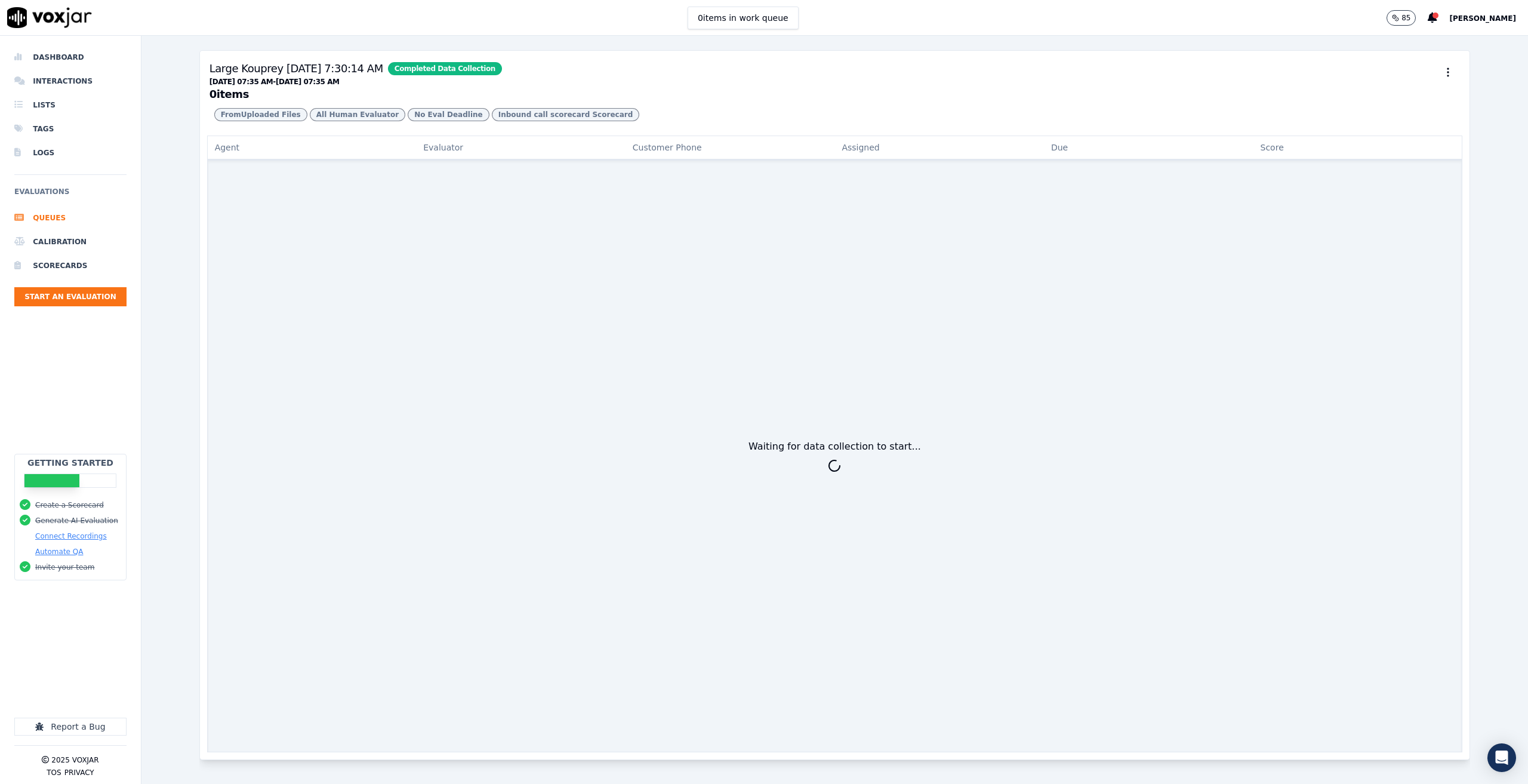
click at [778, 403] on div "Waiting for data collection to start..." at bounding box center [835, 456] width 1256 height 592
click at [826, 337] on div "Waiting for data collection to start..." at bounding box center [835, 456] width 1256 height 592
click at [63, 72] on li "Interactions" at bounding box center [70, 81] width 112 height 24
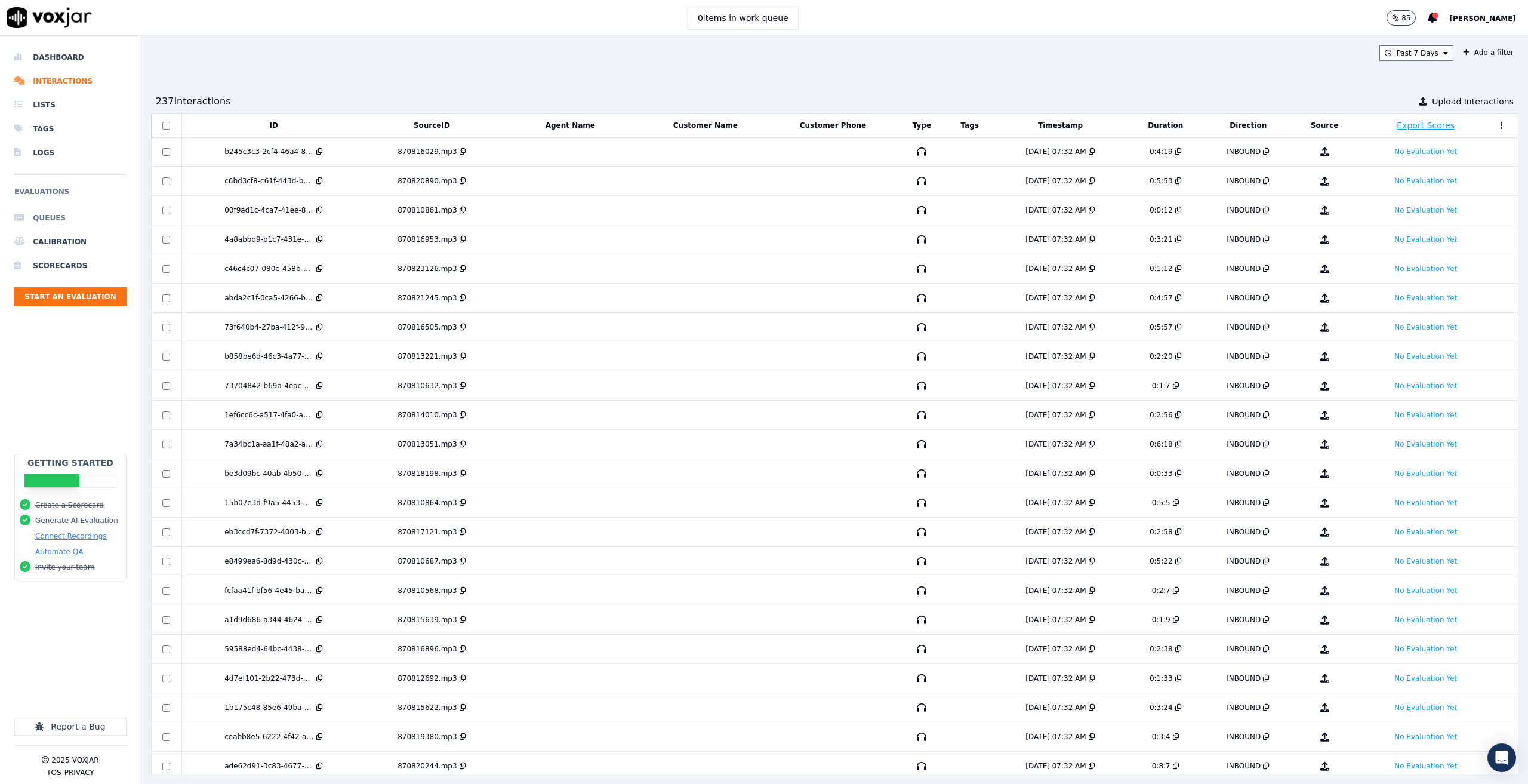
click at [46, 218] on li "Queues" at bounding box center [70, 217] width 112 height 24
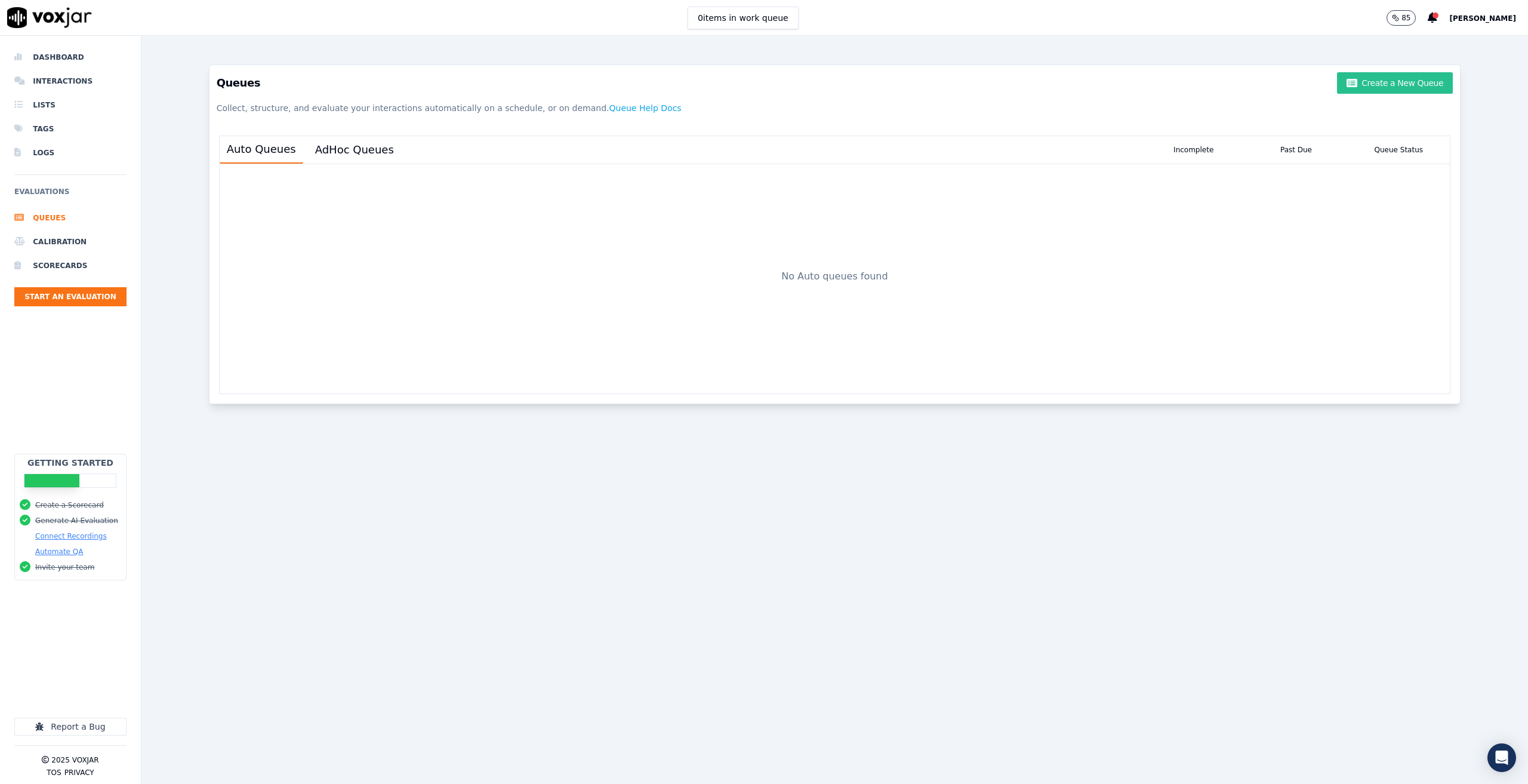
click at [1347, 82] on icon "button" at bounding box center [1352, 83] width 11 height 9
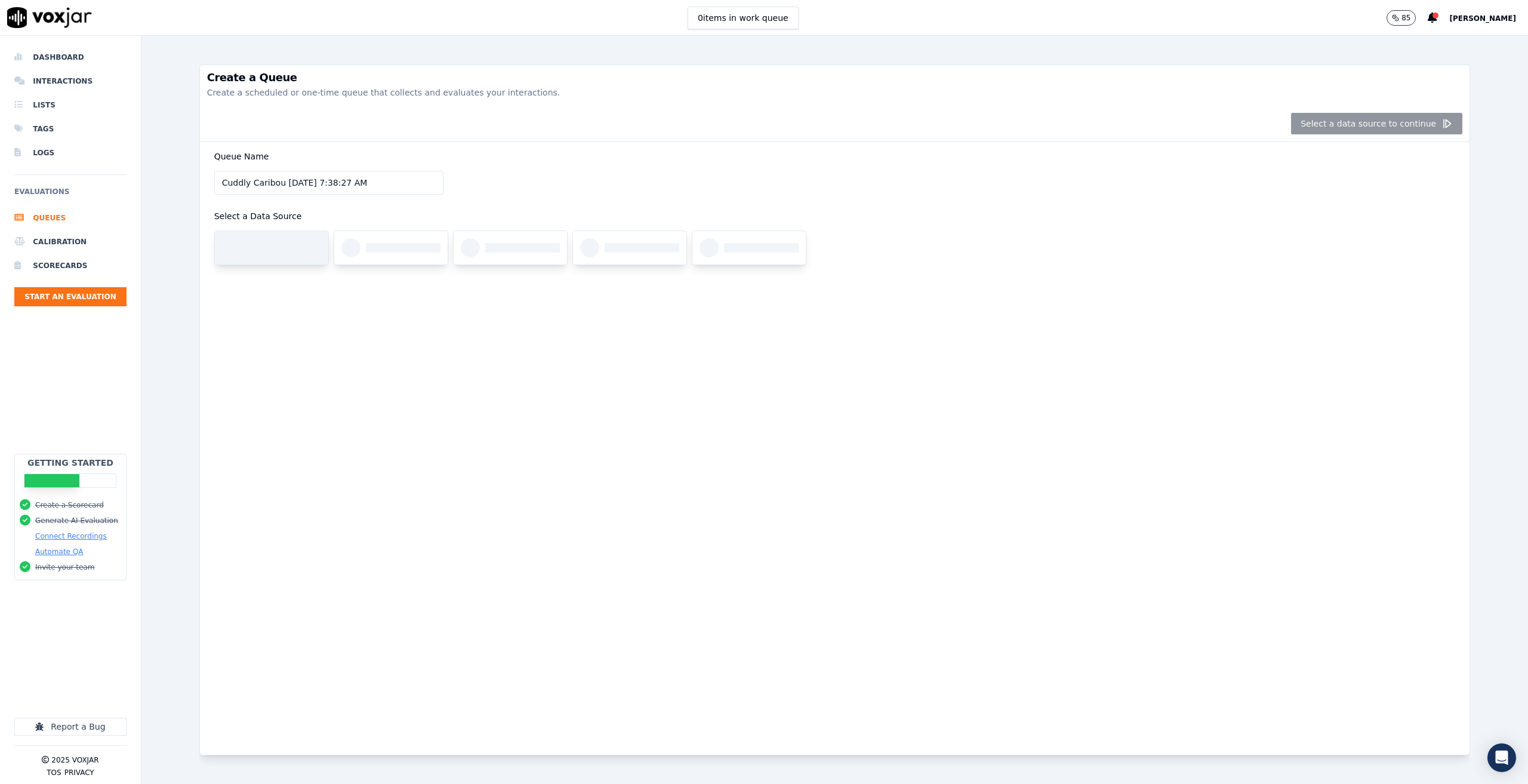
click at [274, 260] on div at bounding box center [272, 247] width 113 height 33
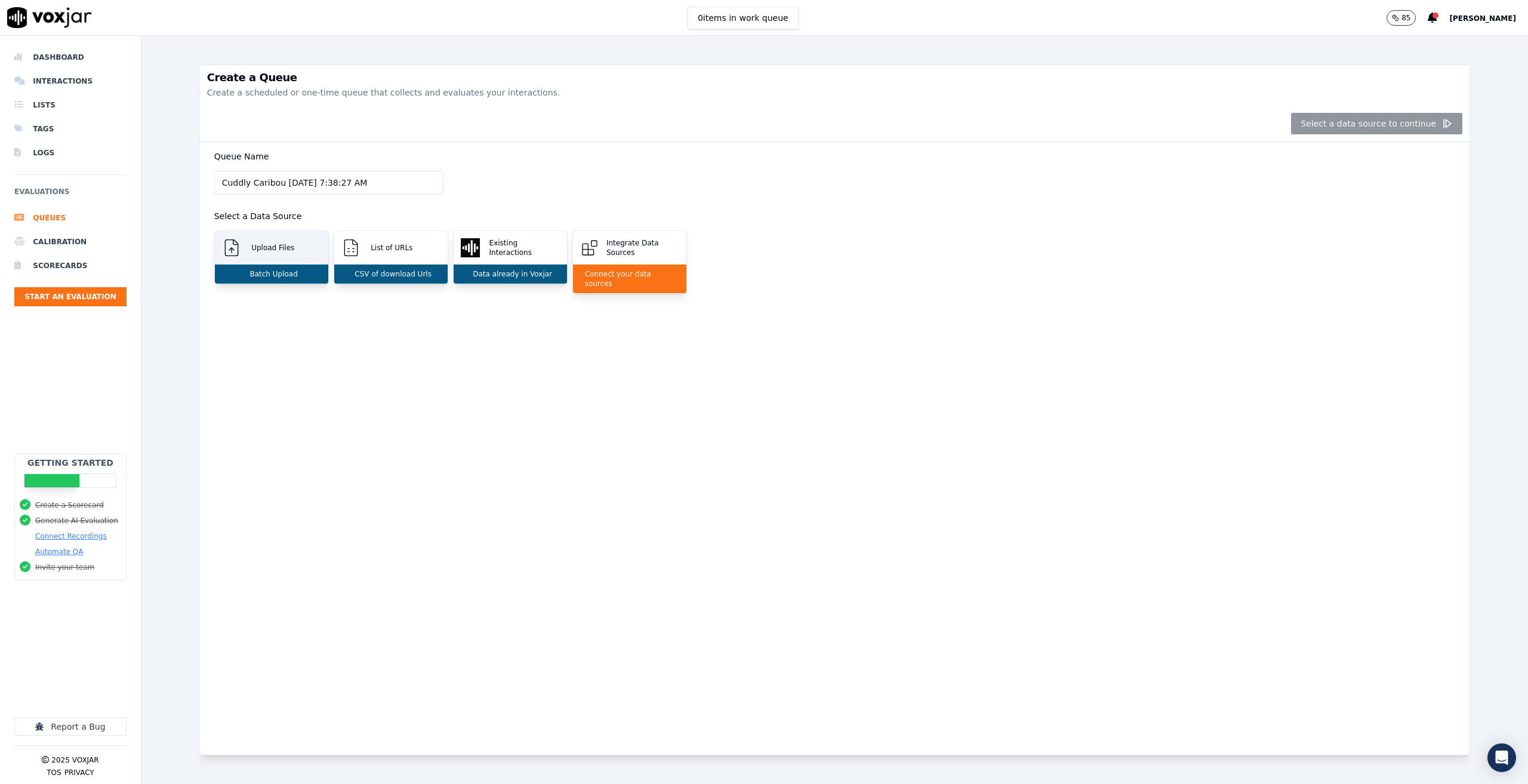
click at [279, 247] on p "Upload Files" at bounding box center [270, 247] width 48 height 9
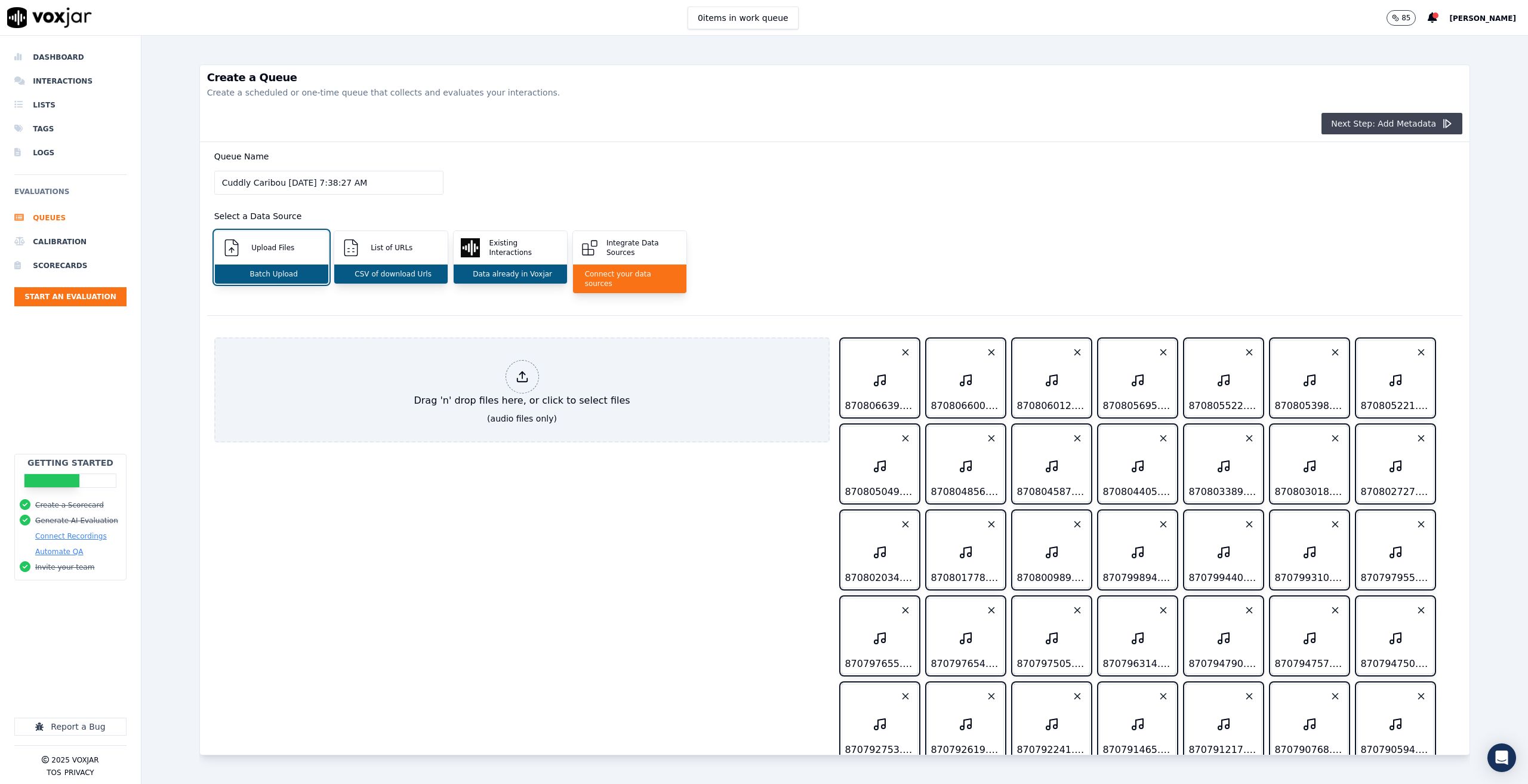
click at [1345, 124] on button "Next Step: Add Metadata" at bounding box center [1392, 123] width 141 height 21
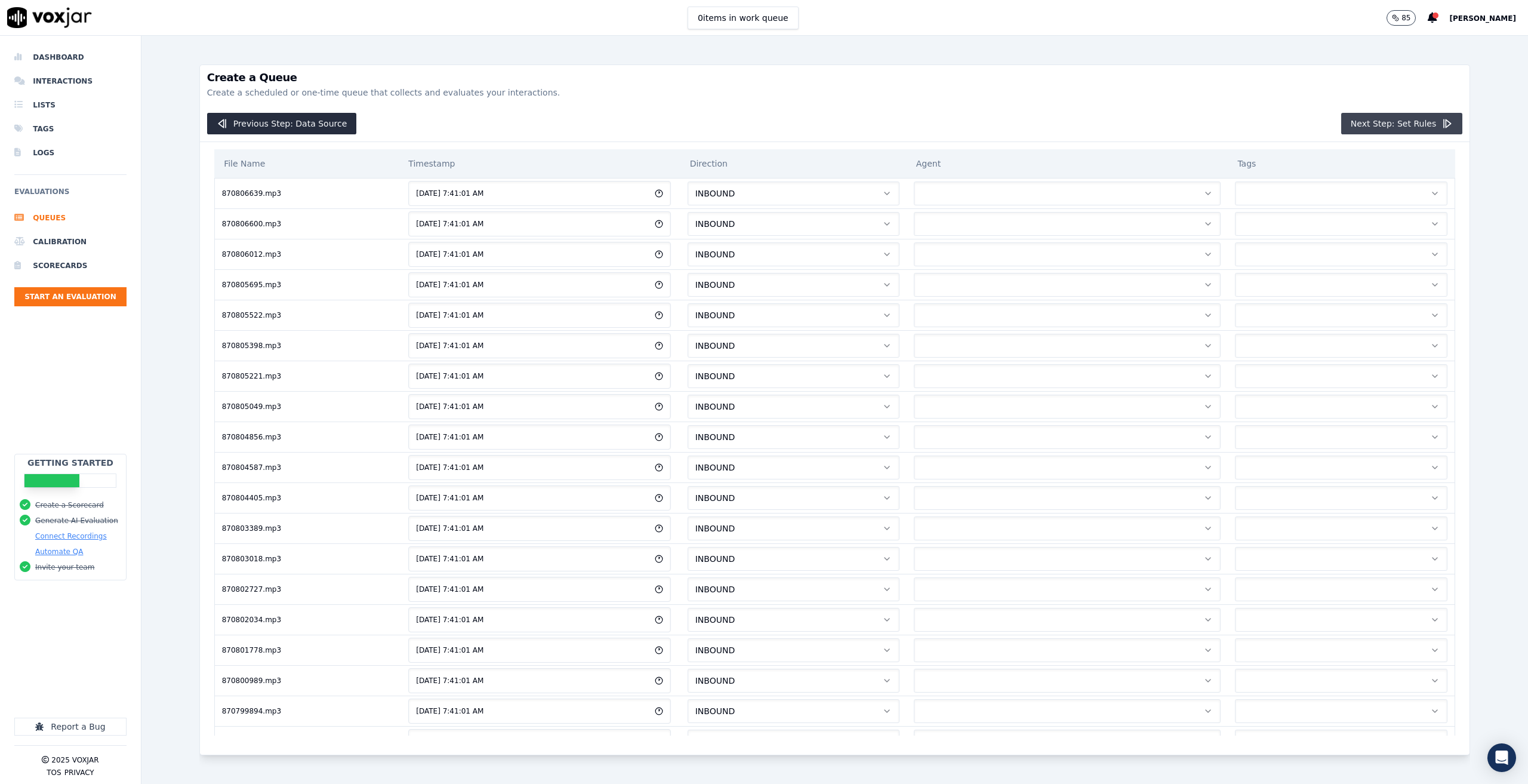
click at [1387, 125] on button "Next Step: Set Rules" at bounding box center [1402, 123] width 121 height 21
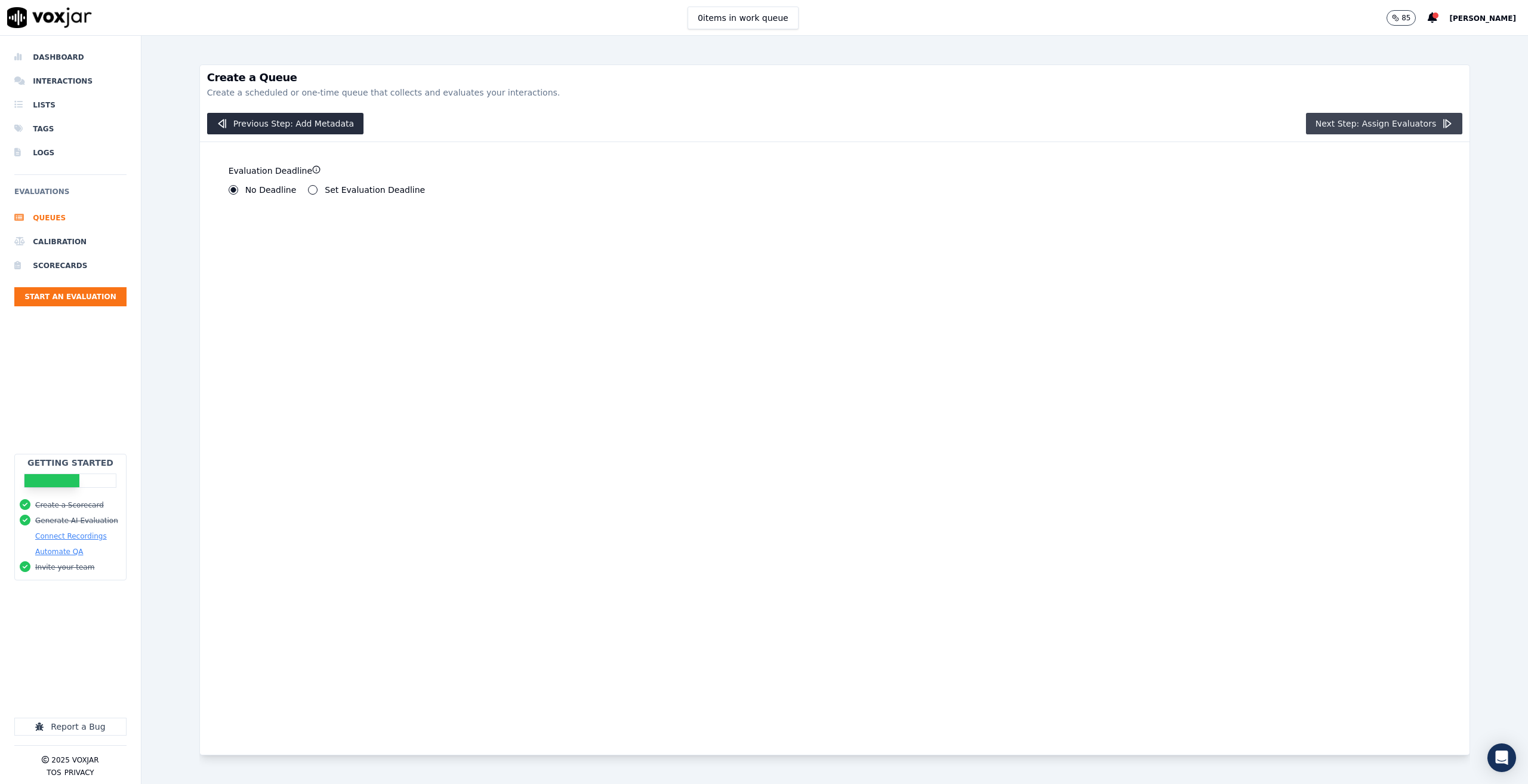
click at [1339, 128] on button "Next Step: Assign Evaluators" at bounding box center [1384, 123] width 157 height 21
click at [303, 195] on button "Human Evaluators" at bounding box center [308, 192] width 9 height 9
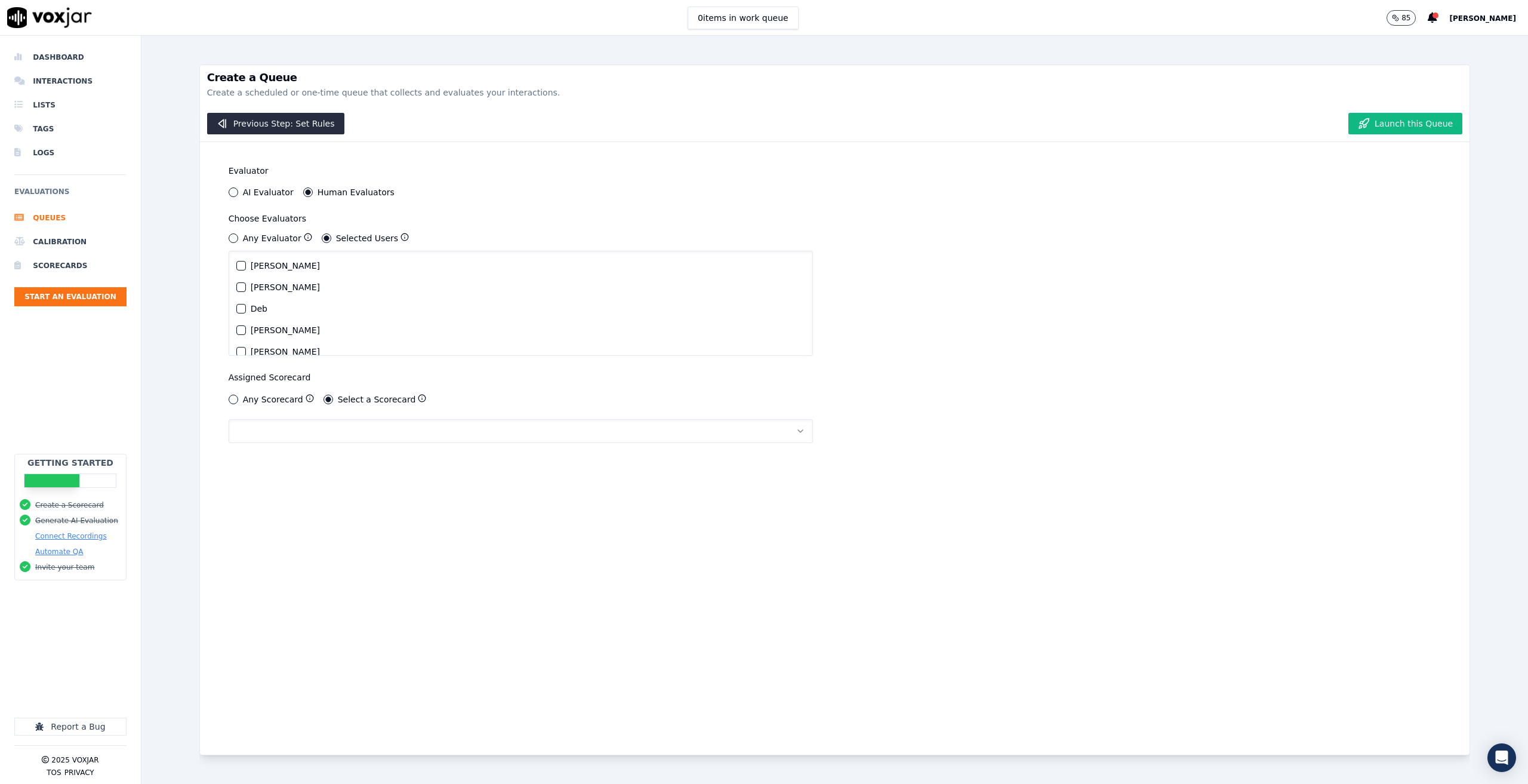
click at [232, 240] on button "Any Evaluator" at bounding box center [233, 238] width 9 height 9
click at [277, 316] on button "button" at bounding box center [521, 318] width 585 height 24
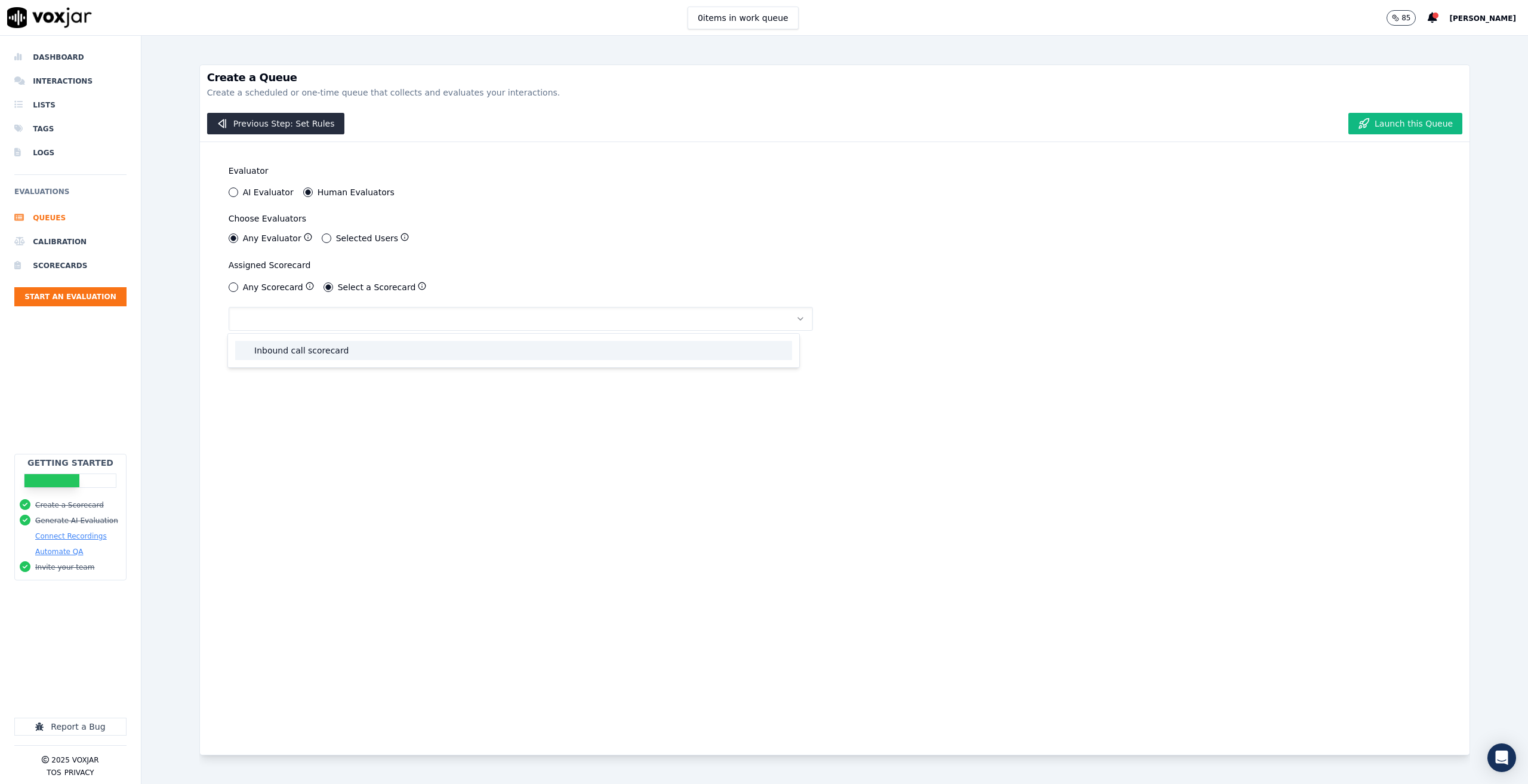
click at [287, 357] on div "Inbound call scorecard" at bounding box center [513, 351] width 557 height 19
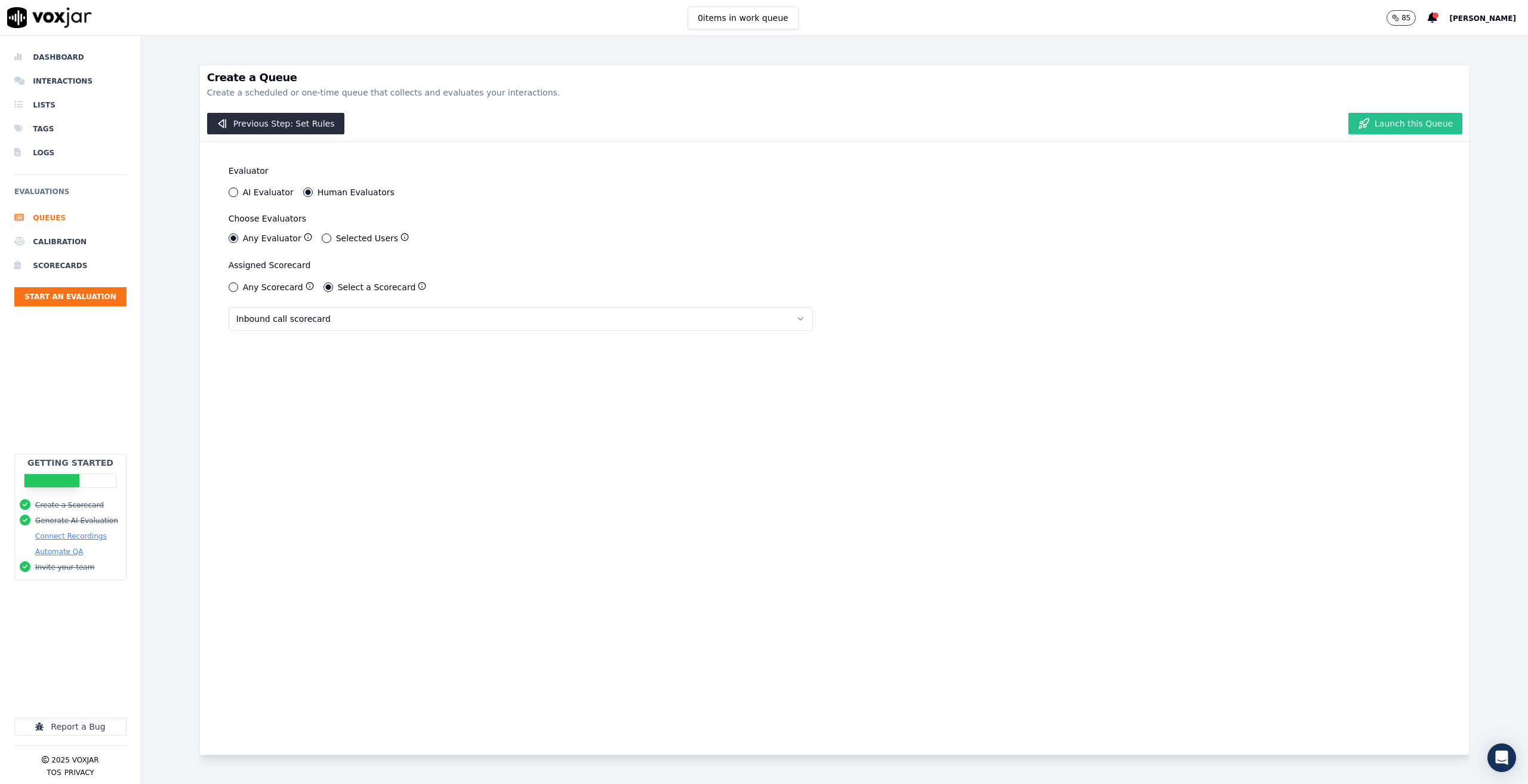
click at [1416, 124] on button "Launch this Queue" at bounding box center [1405, 123] width 114 height 21
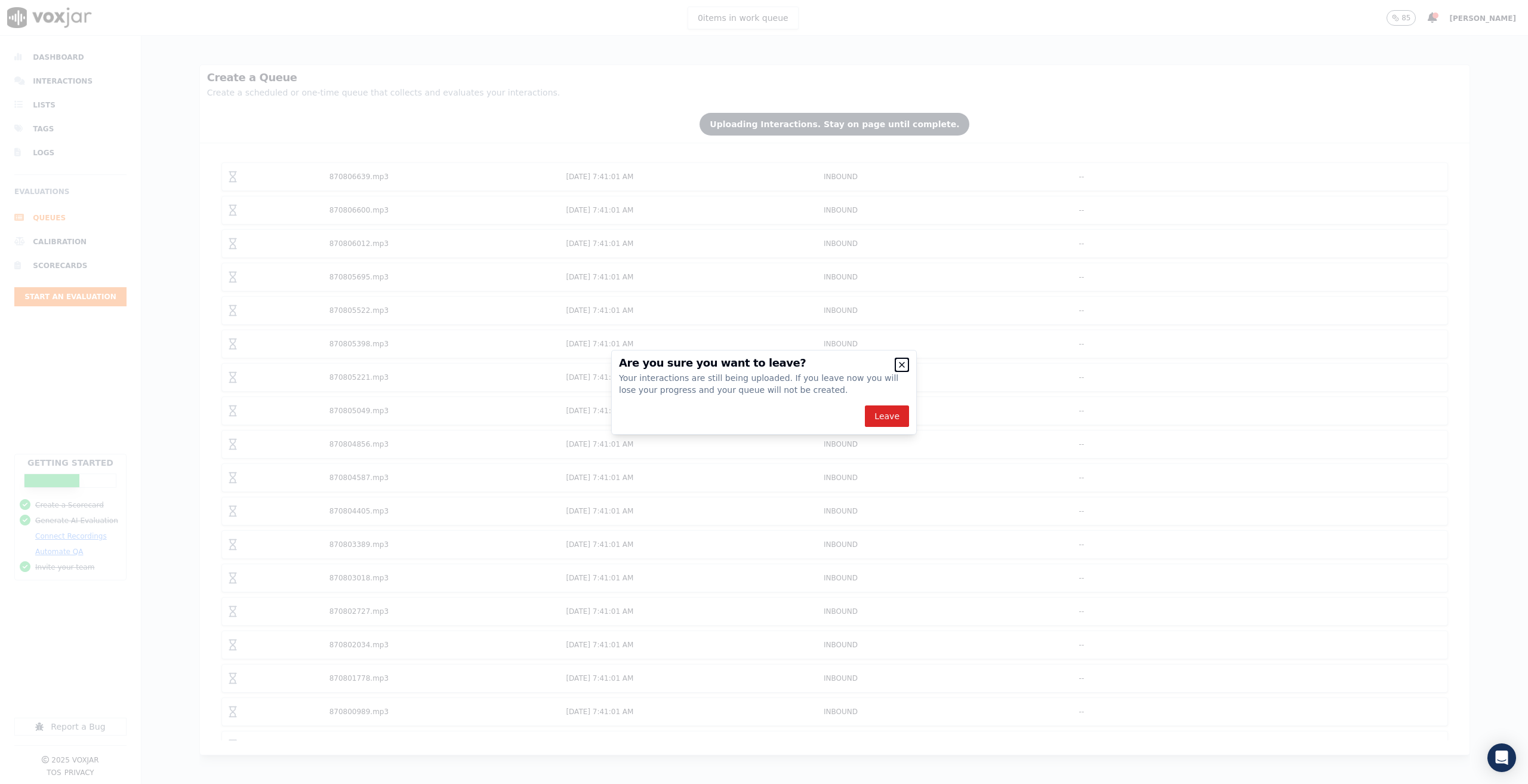
click at [905, 363] on icon "button" at bounding box center [902, 365] width 9 height 9
click at [897, 366] on icon "button" at bounding box center [902, 365] width 9 height 9
click at [902, 366] on icon "button" at bounding box center [902, 365] width 5 height 5
click at [902, 372] on div "Your interactions are still being uploaded. If you leave now you will lose your…" at bounding box center [764, 384] width 290 height 24
click at [901, 358] on h2 "Are you sure you want to leave?" at bounding box center [764, 363] width 290 height 11
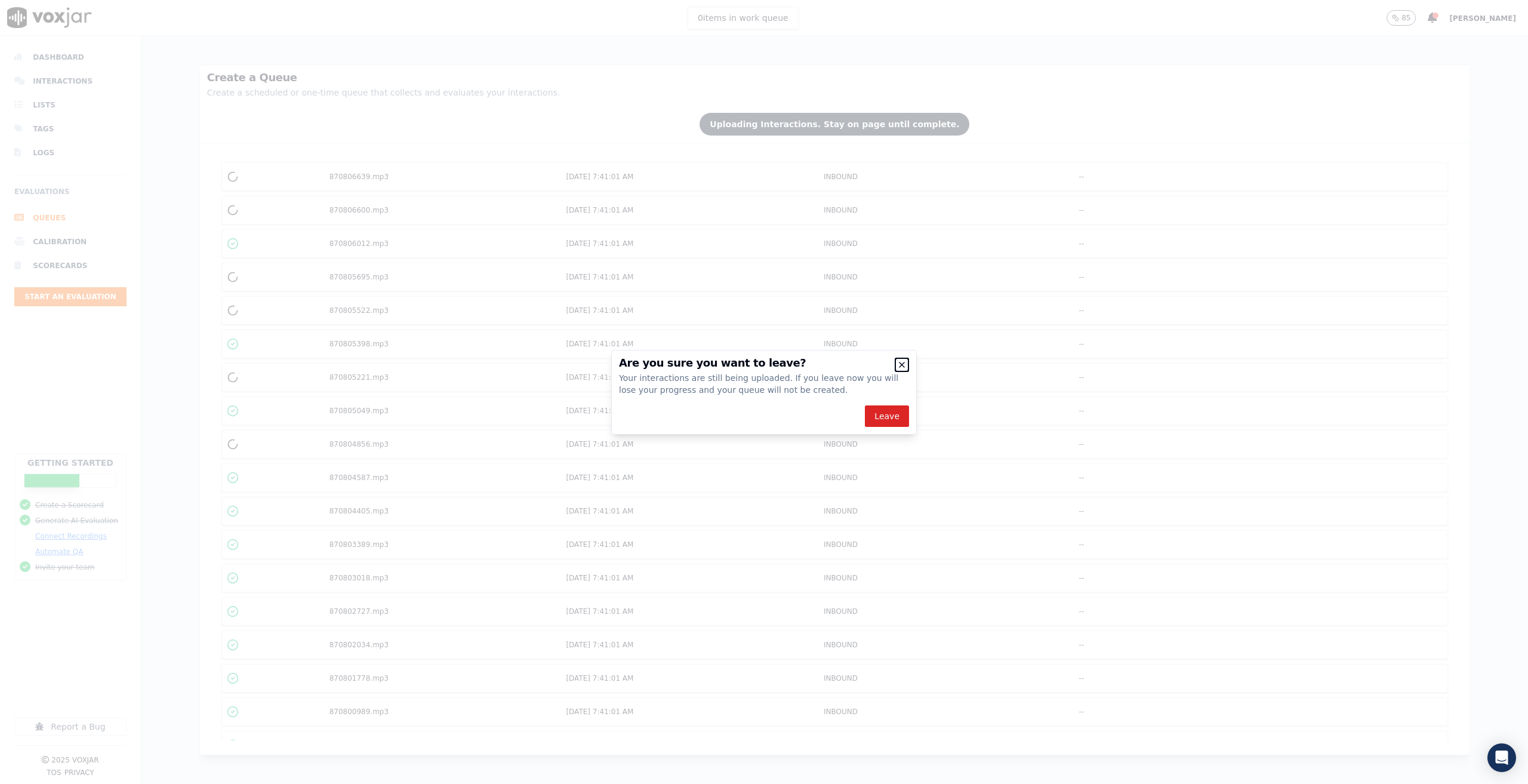
click at [904, 362] on icon "button" at bounding box center [902, 365] width 9 height 9
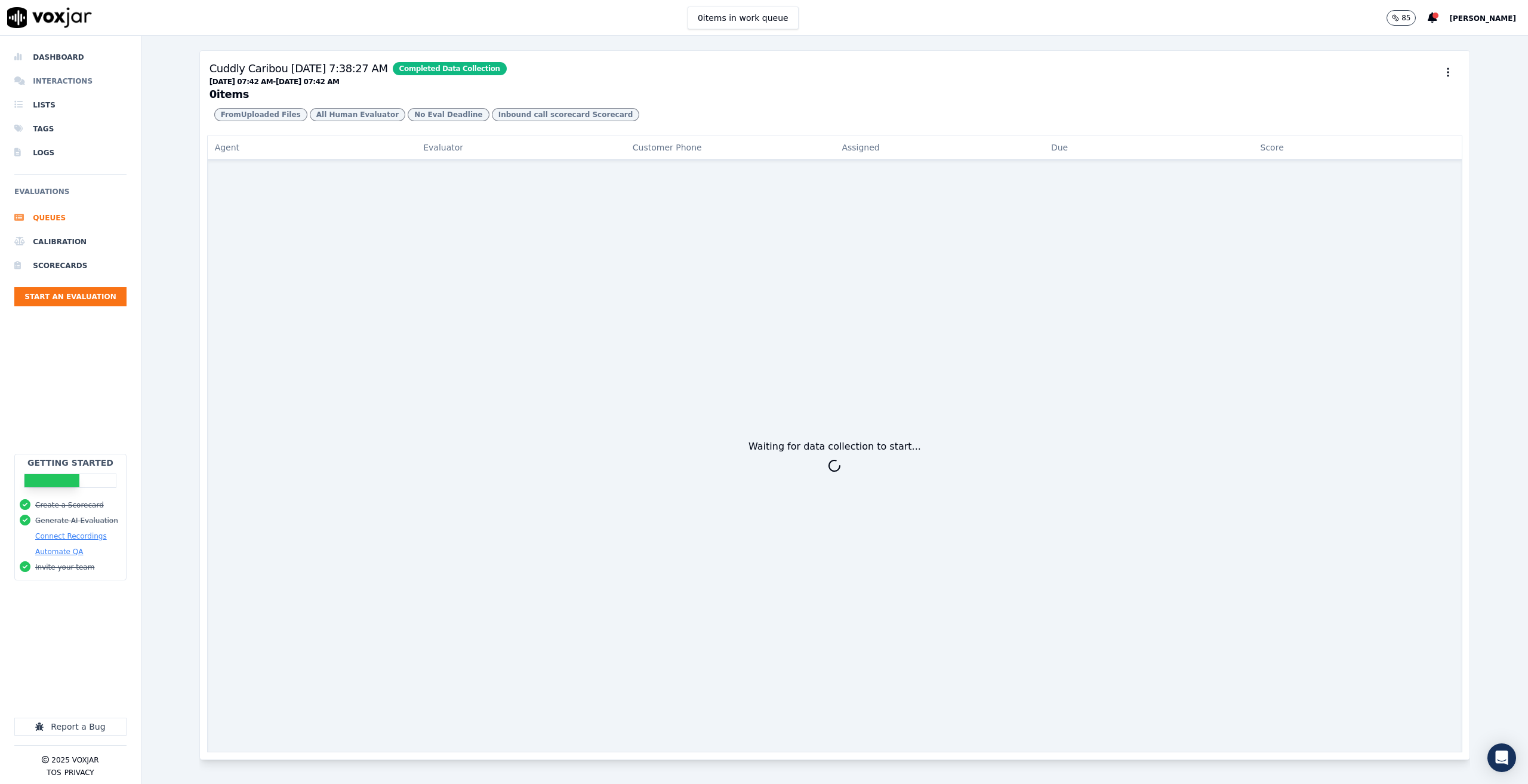
click at [62, 83] on li "Interactions" at bounding box center [70, 81] width 112 height 24
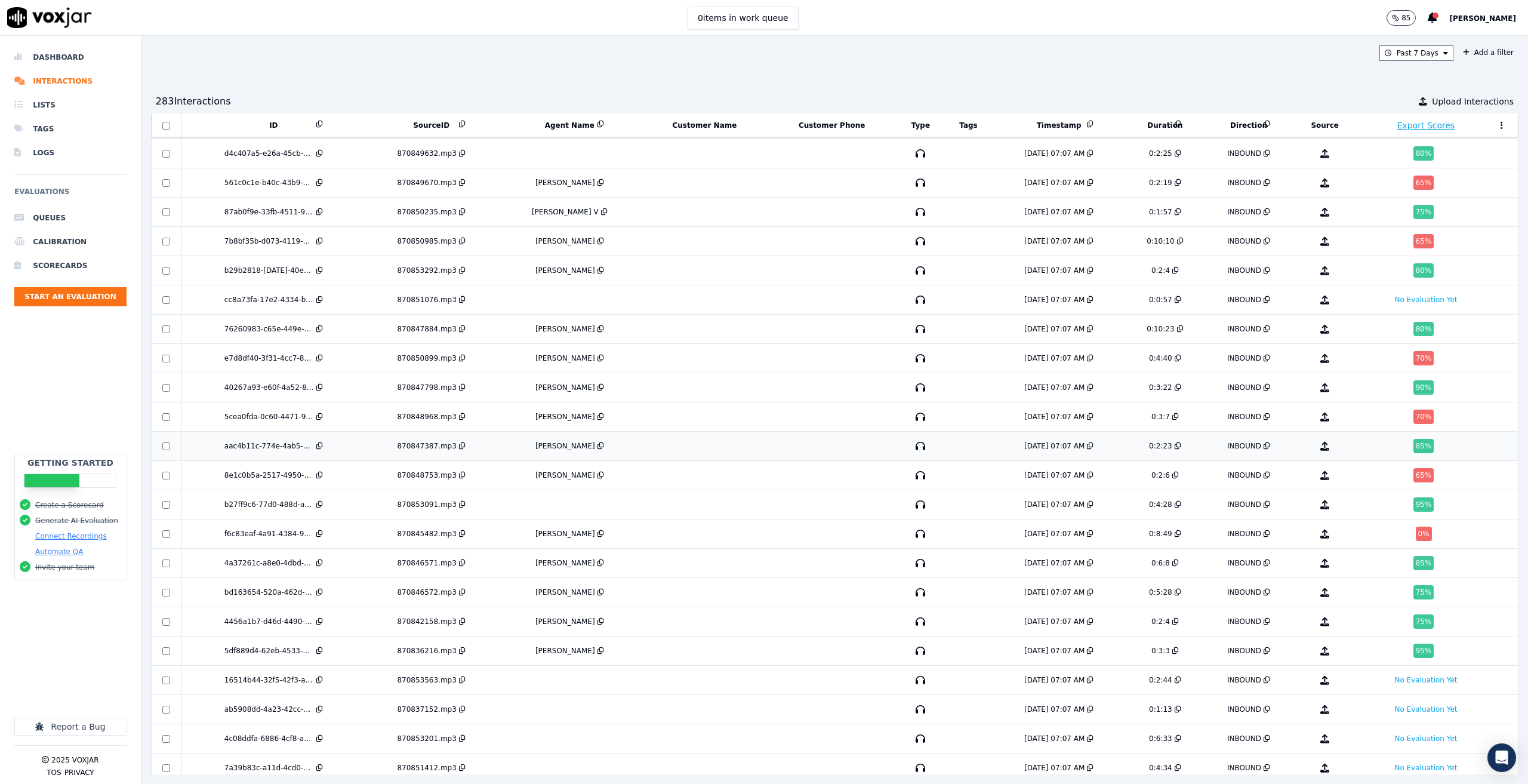
scroll to position [4655, 0]
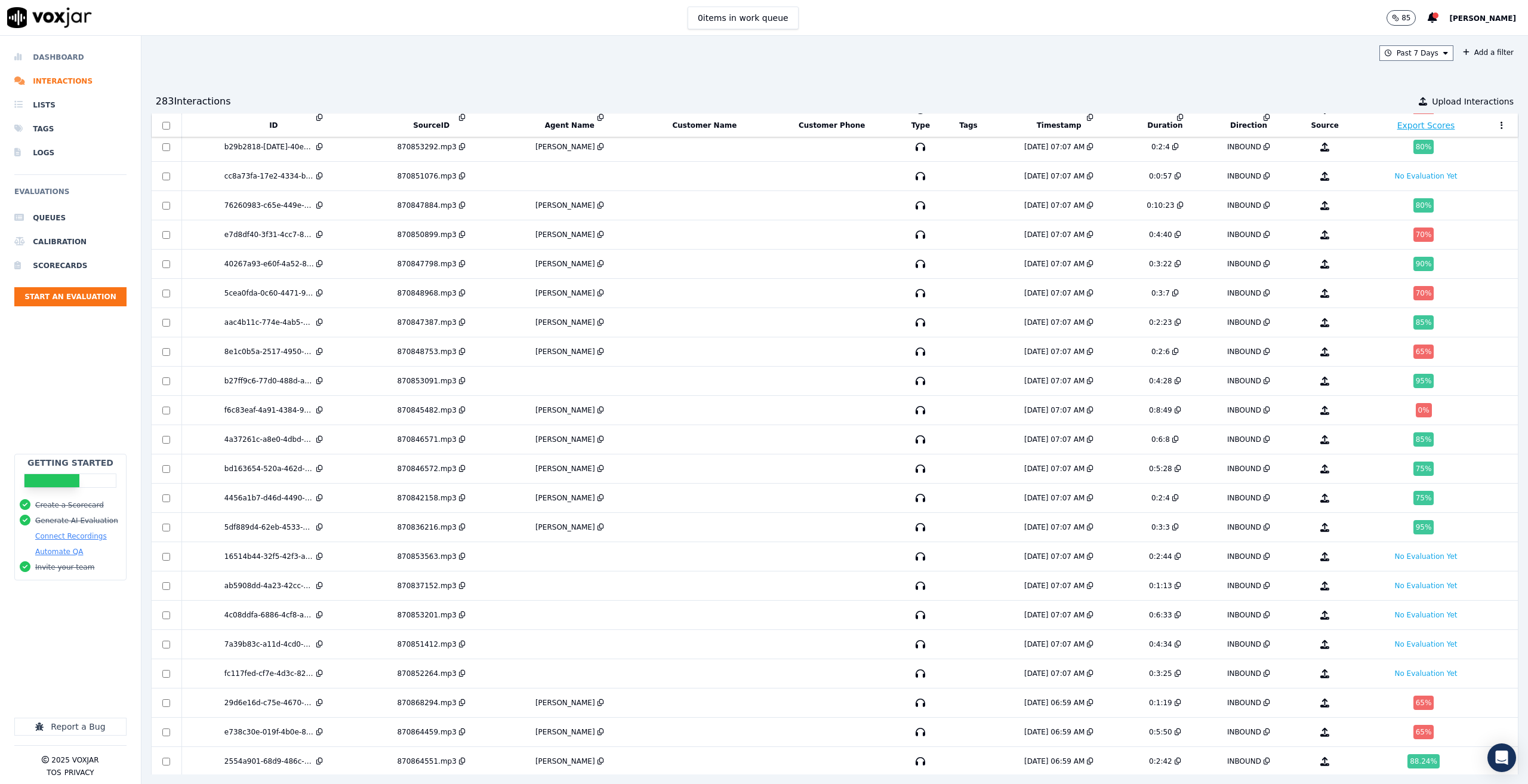
click at [51, 60] on li "Dashboard" at bounding box center [70, 58] width 112 height 24
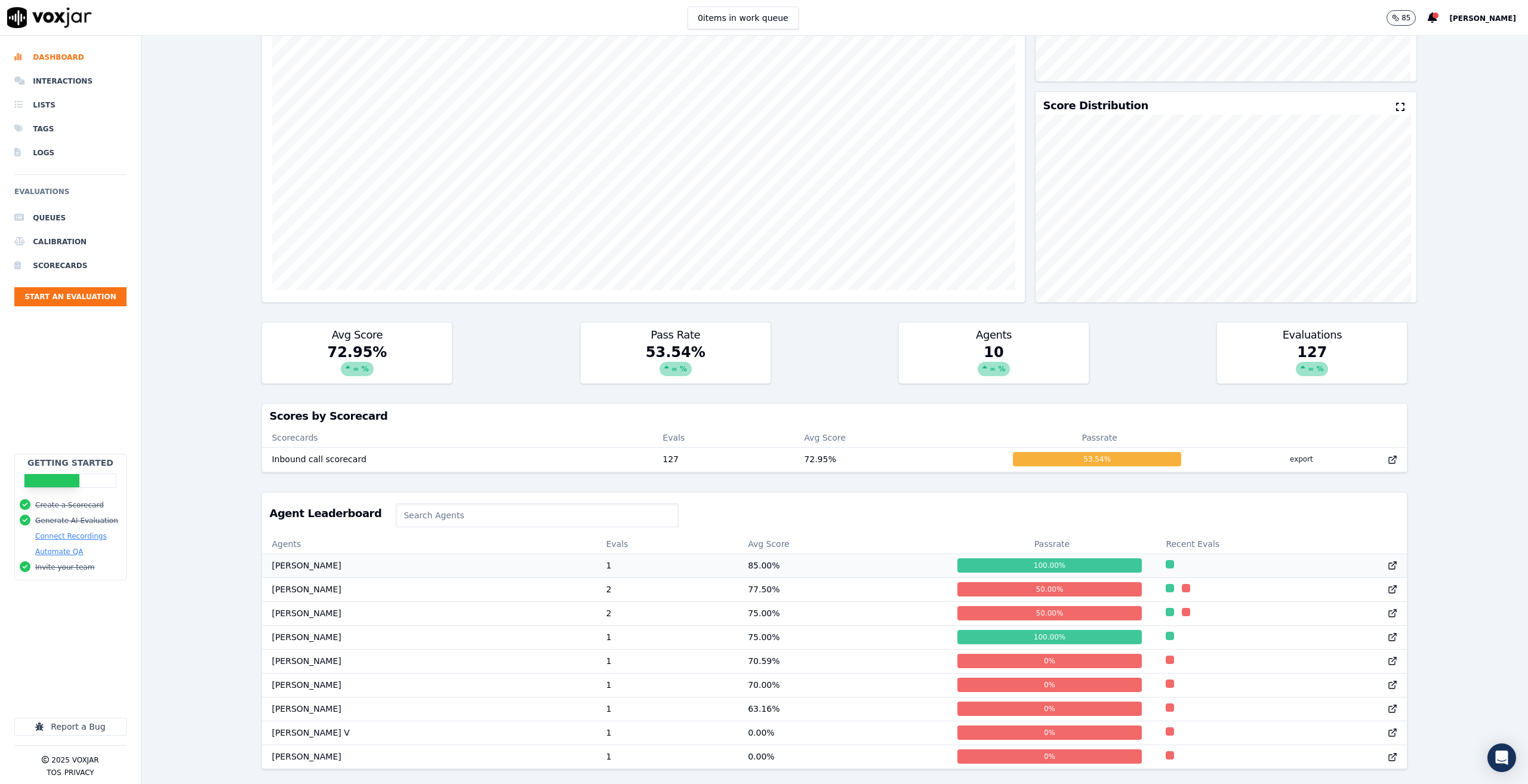
scroll to position [1, 0]
